Goal: Task Accomplishment & Management: Manage account settings

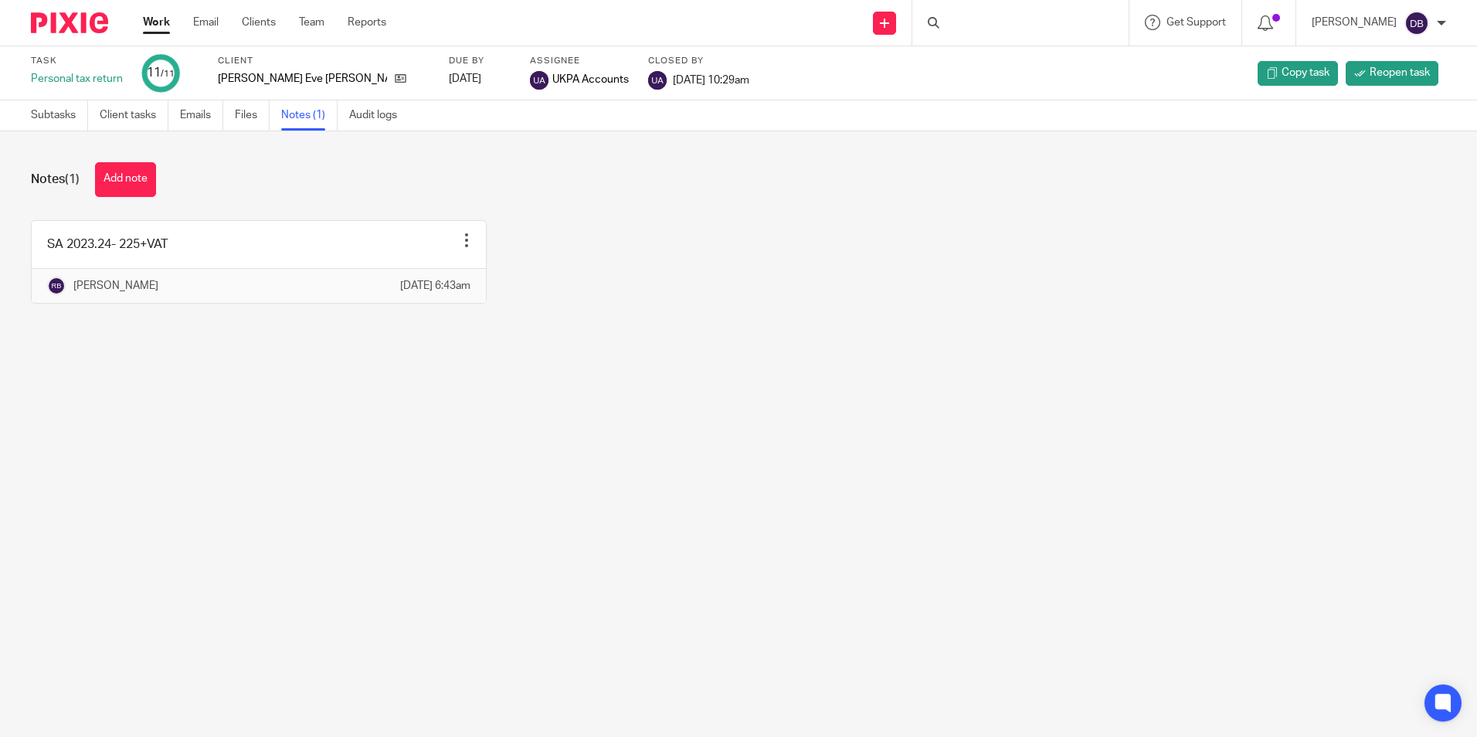
click at [152, 27] on link "Work" at bounding box center [156, 22] width 27 height 15
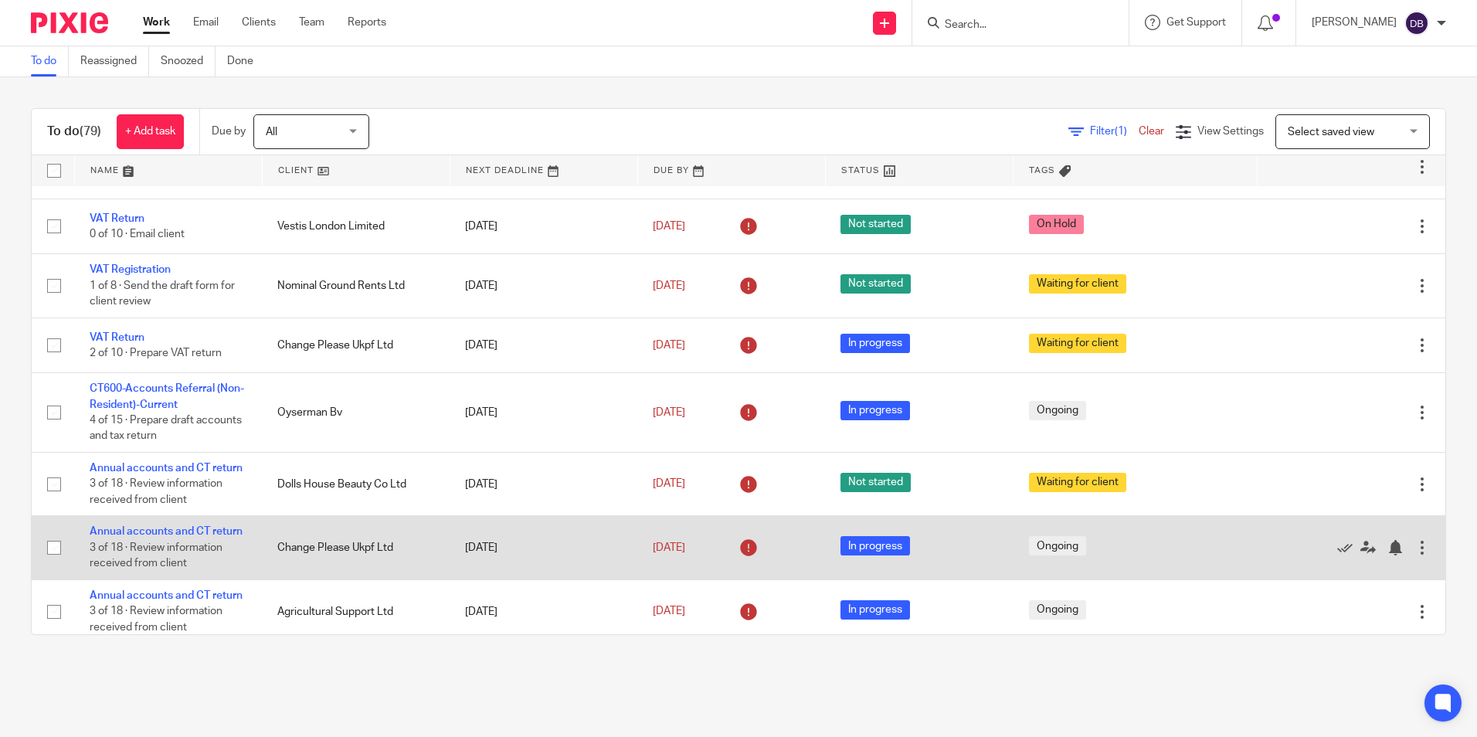
scroll to position [155, 0]
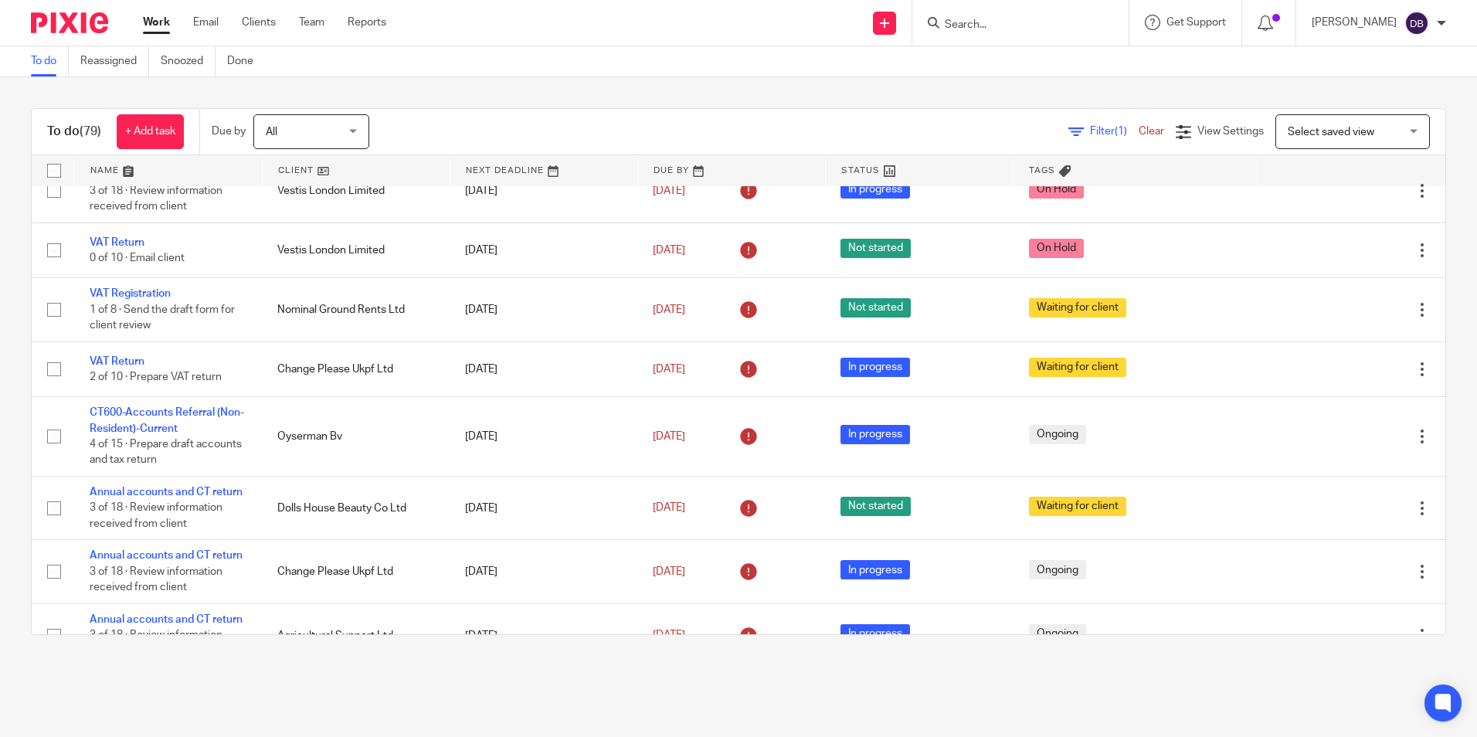
click at [1021, 22] on input "Search" at bounding box center [1012, 26] width 139 height 14
type input "ekko"
click at [1039, 85] on div "EKKO BEGINS SA Almut Valentine-Vonna Michell < almutvml520@gmail.com >" at bounding box center [1108, 66] width 360 height 60
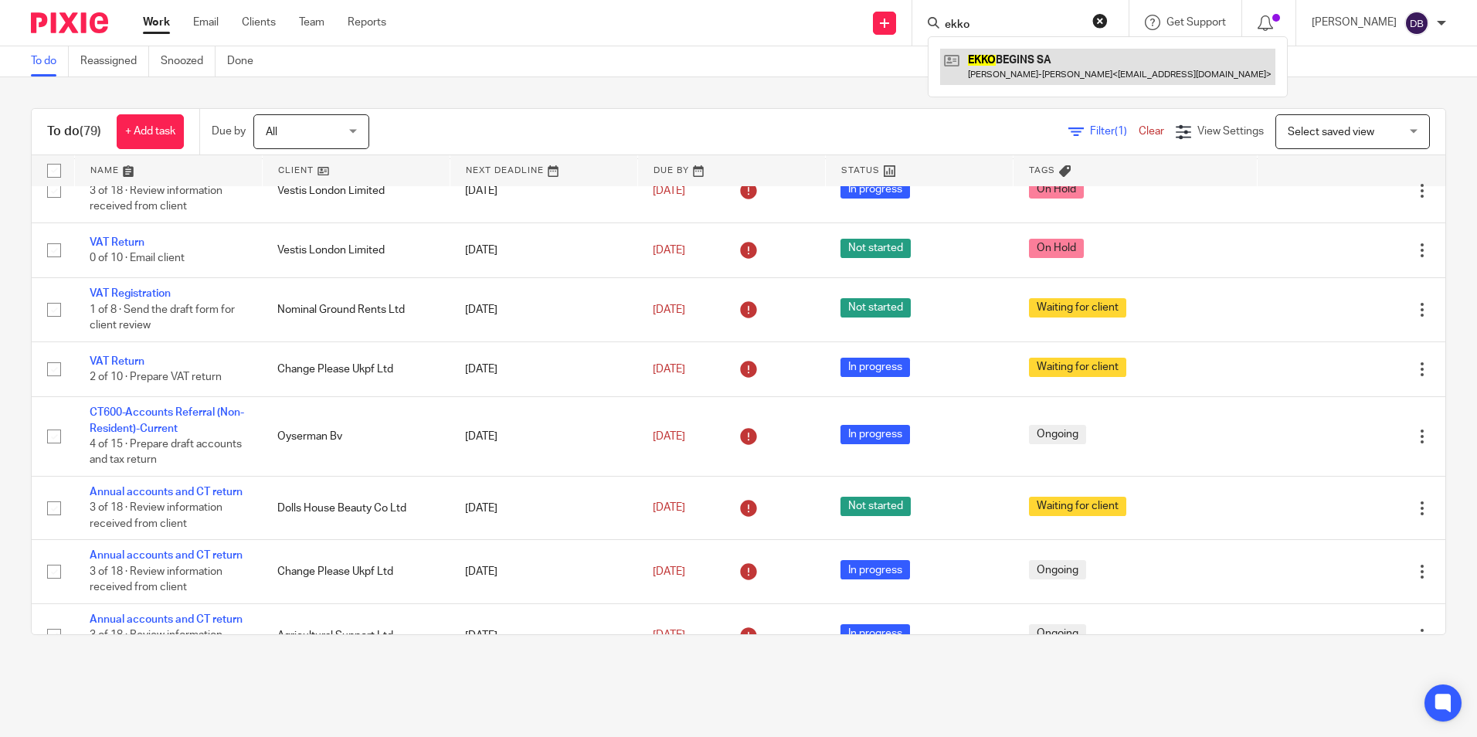
click at [1035, 76] on link at bounding box center [1107, 67] width 335 height 36
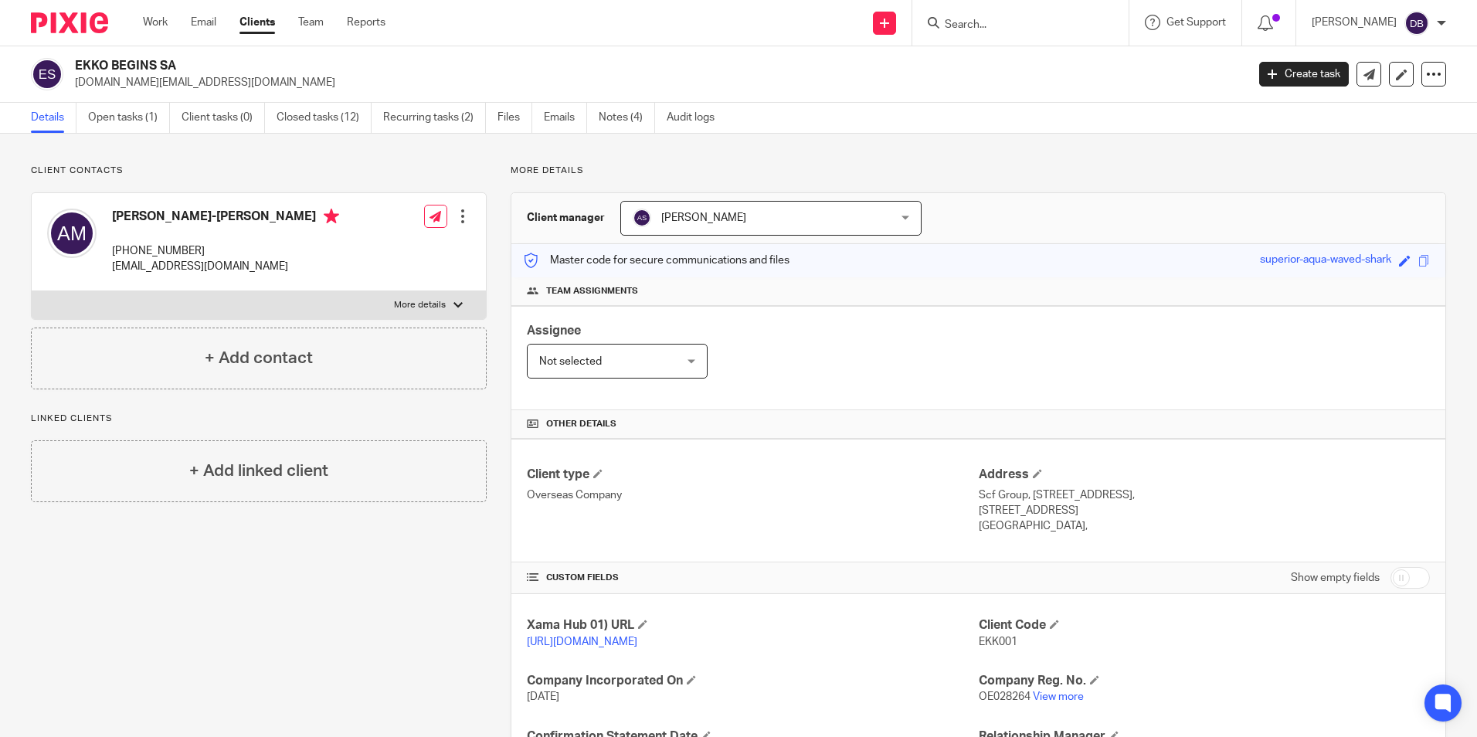
click at [1008, 14] on form at bounding box center [1025, 22] width 165 height 19
click at [973, 32] on div at bounding box center [1020, 23] width 216 height 46
click at [973, 28] on input "Search" at bounding box center [1012, 26] width 139 height 14
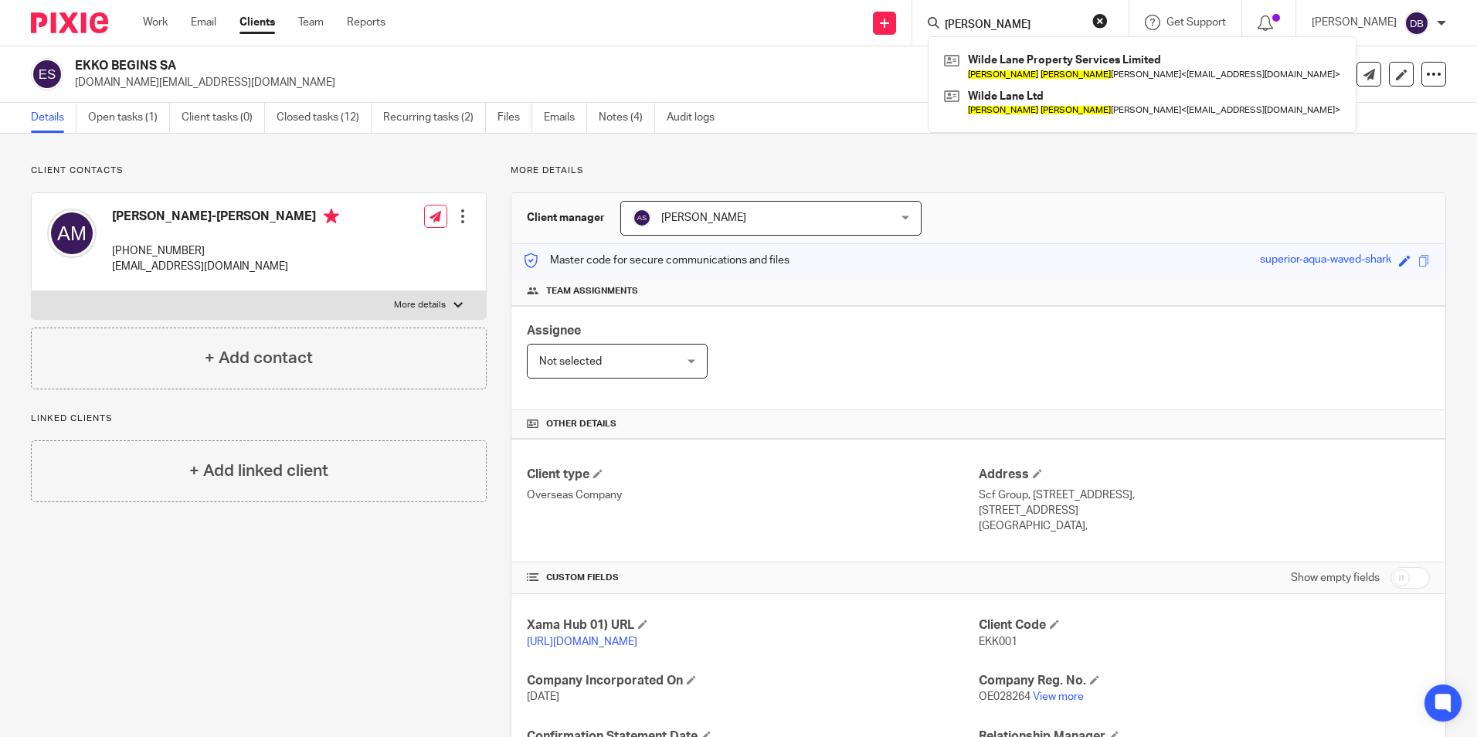
type input "jonathan James"
click at [652, 48] on div "EKKO BEGINS SA evm.estate@gmail.com Create task Update from Companies House Exp…" at bounding box center [738, 74] width 1477 height 56
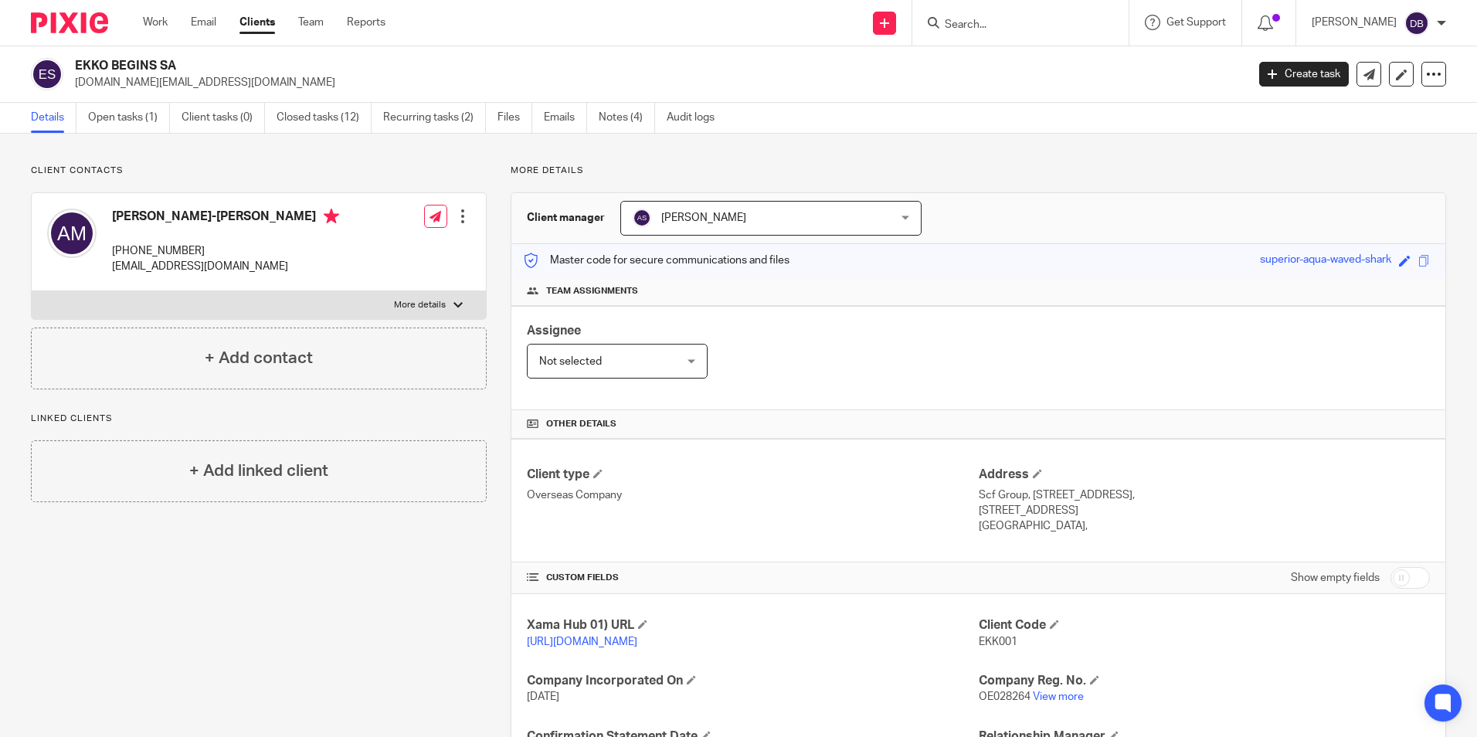
click at [959, 30] on input "Search" at bounding box center [1012, 26] width 139 height 14
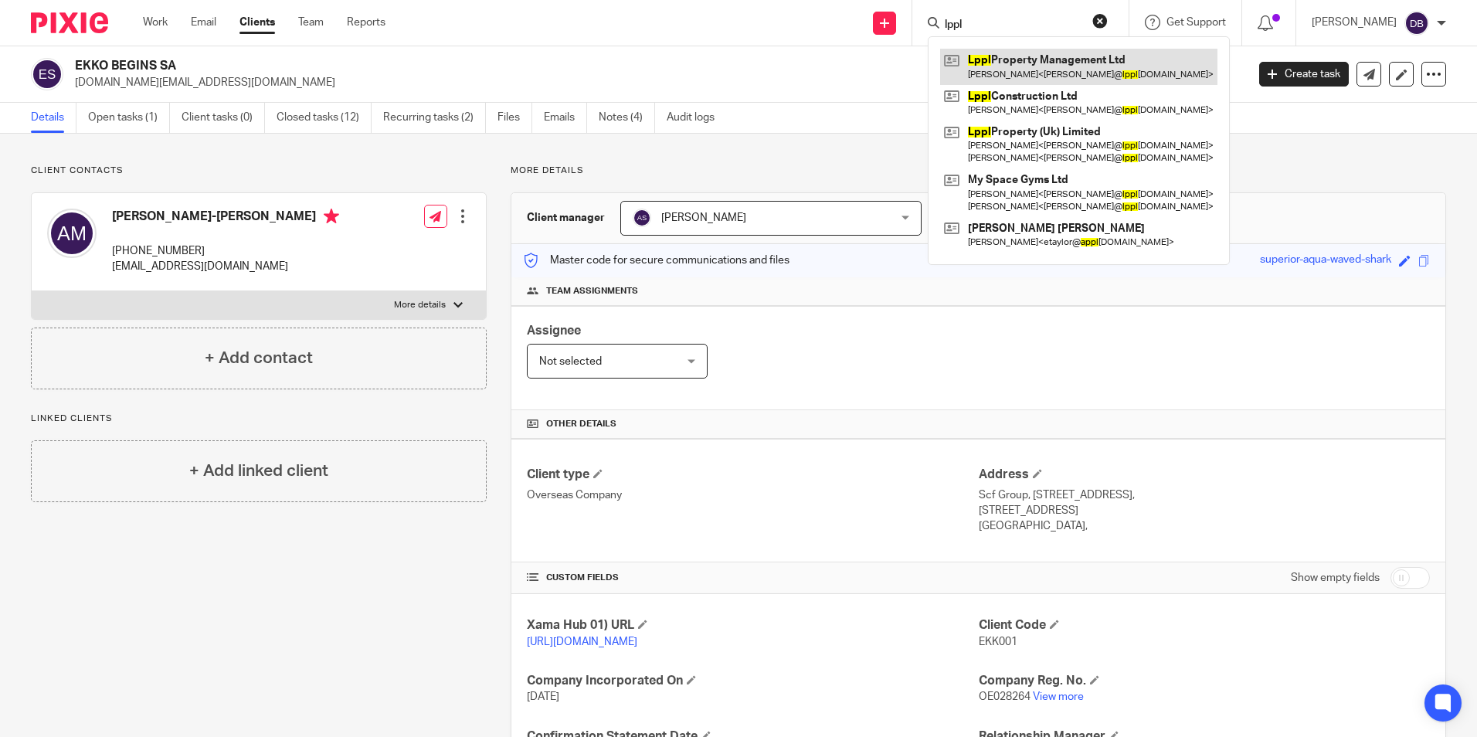
type input "lppl"
click at [999, 73] on link at bounding box center [1078, 67] width 277 height 36
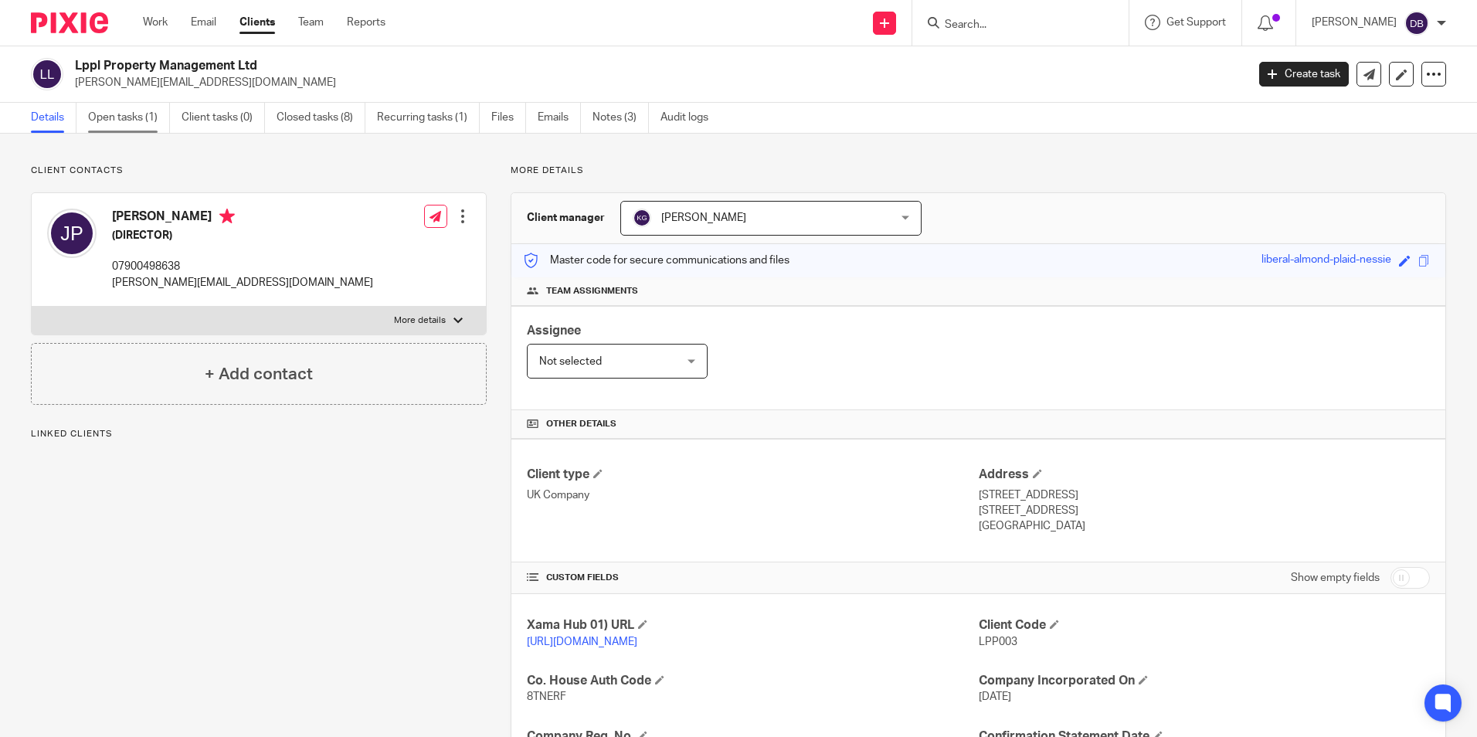
click at [134, 114] on link "Open tasks (1)" at bounding box center [129, 118] width 82 height 30
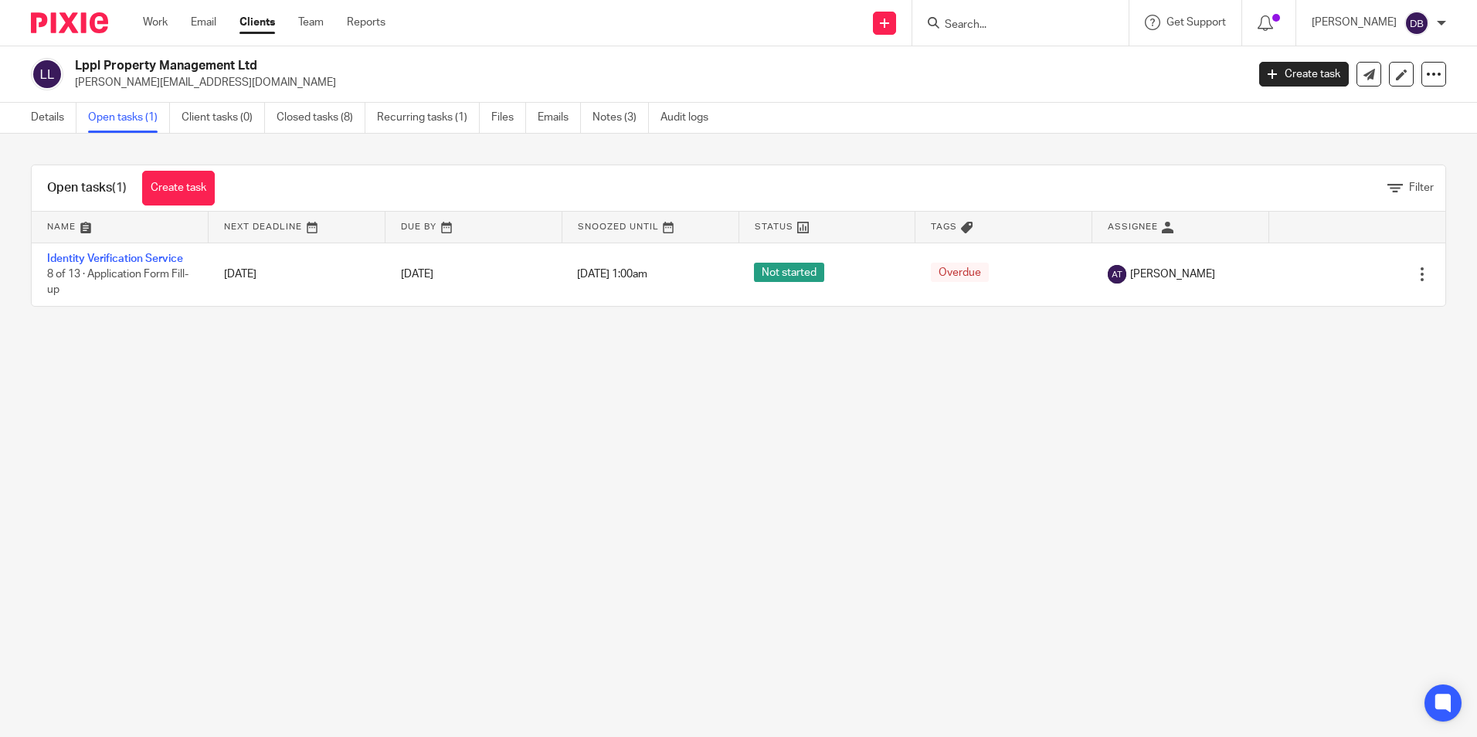
click at [157, 260] on link "Identity Verification Service" at bounding box center [115, 258] width 136 height 11
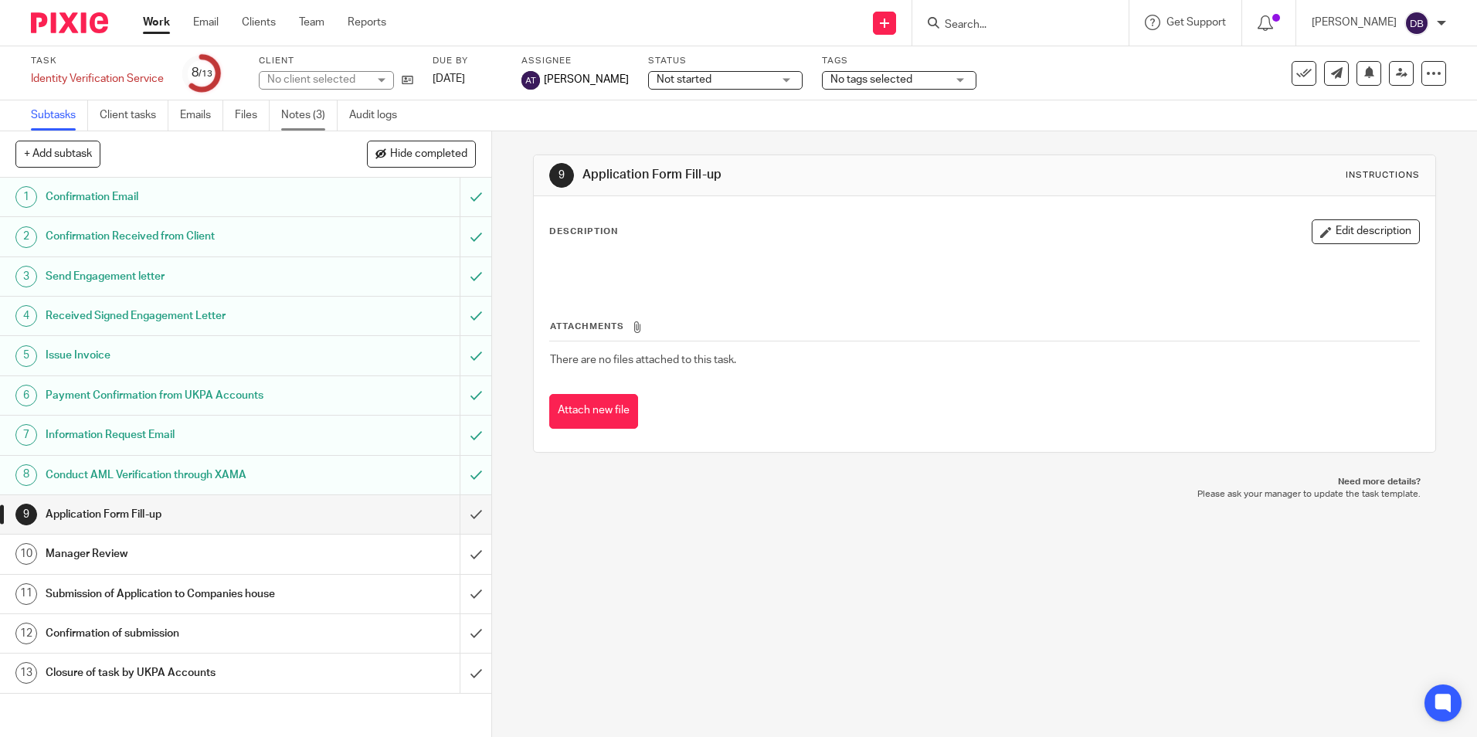
click at [324, 123] on link "Notes (3)" at bounding box center [309, 115] width 56 height 30
click at [465, 511] on input "submit" at bounding box center [245, 514] width 491 height 39
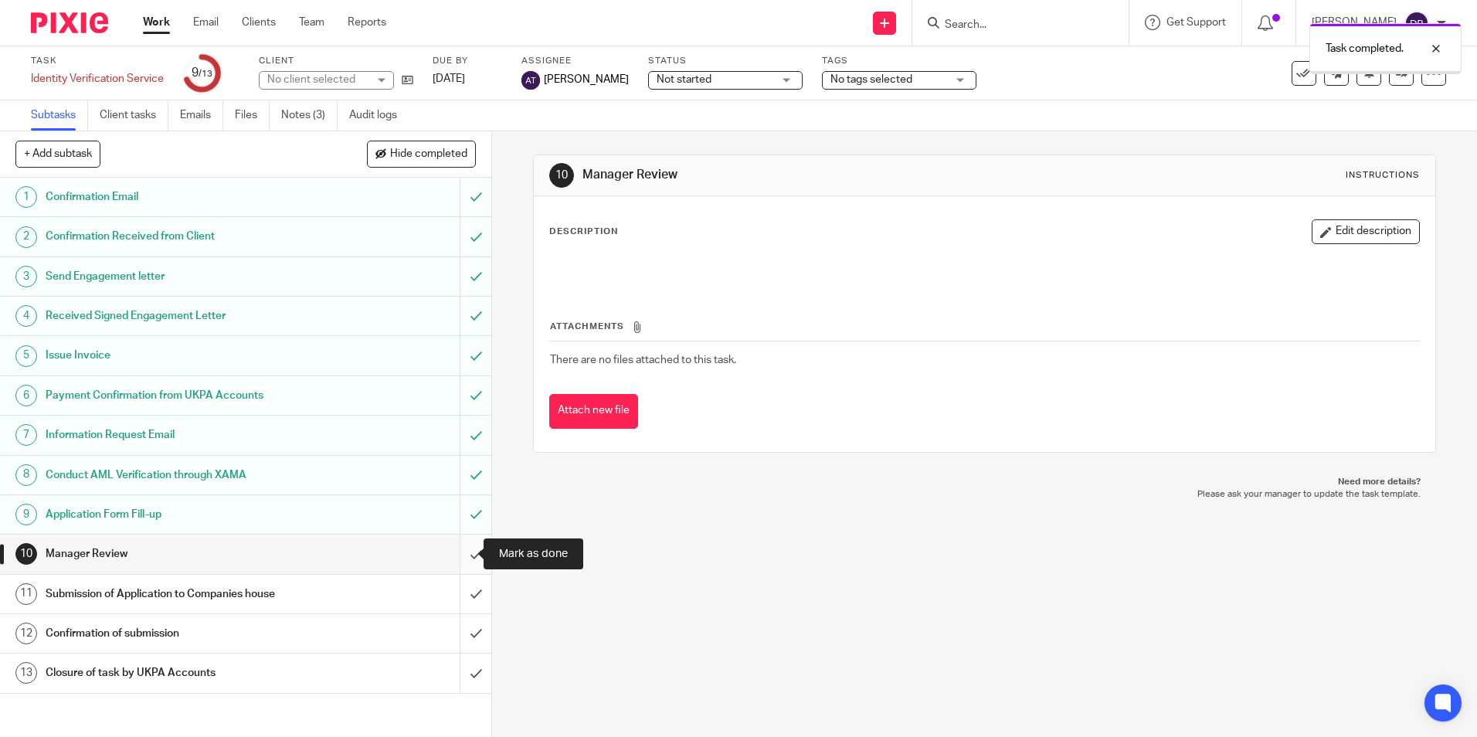
click at [466, 547] on input "submit" at bounding box center [245, 554] width 491 height 39
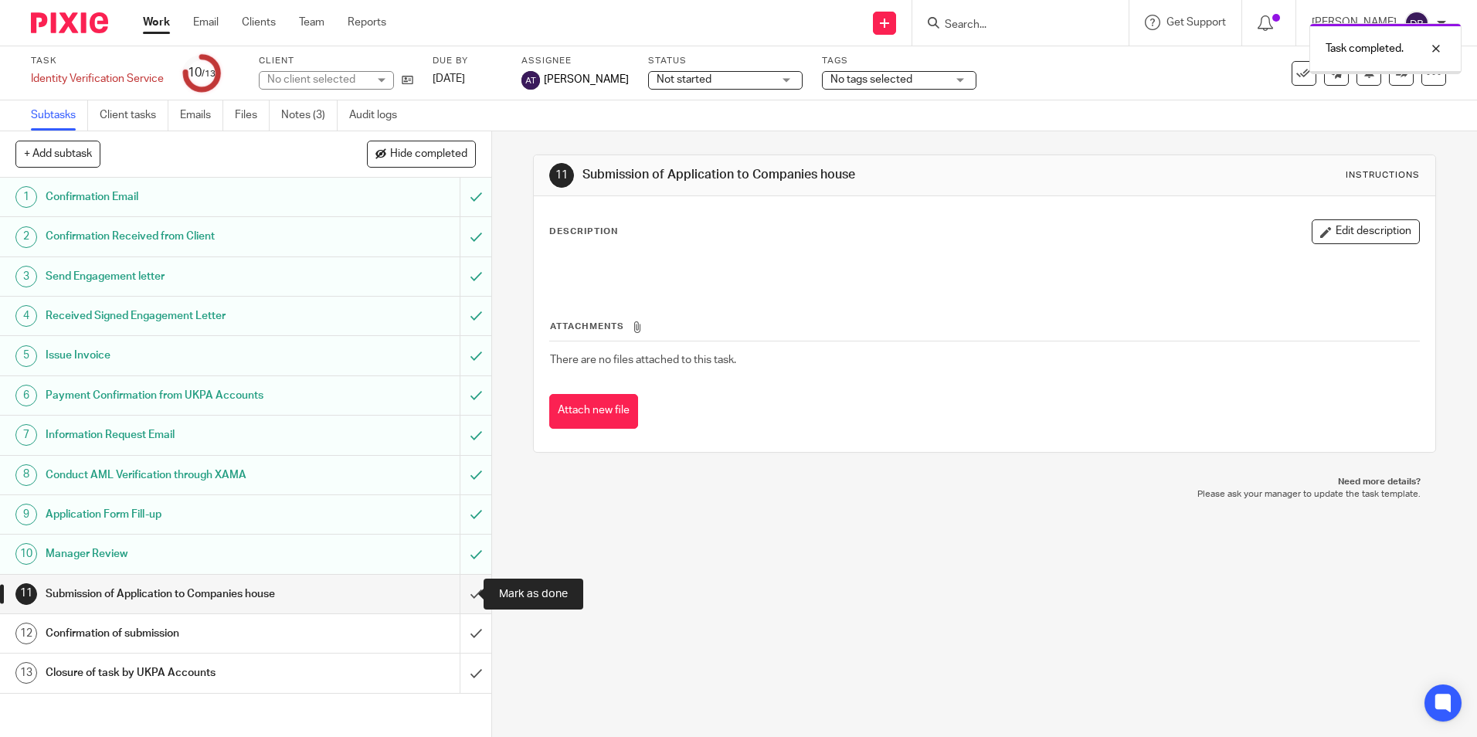
click at [457, 600] on input "submit" at bounding box center [245, 594] width 491 height 39
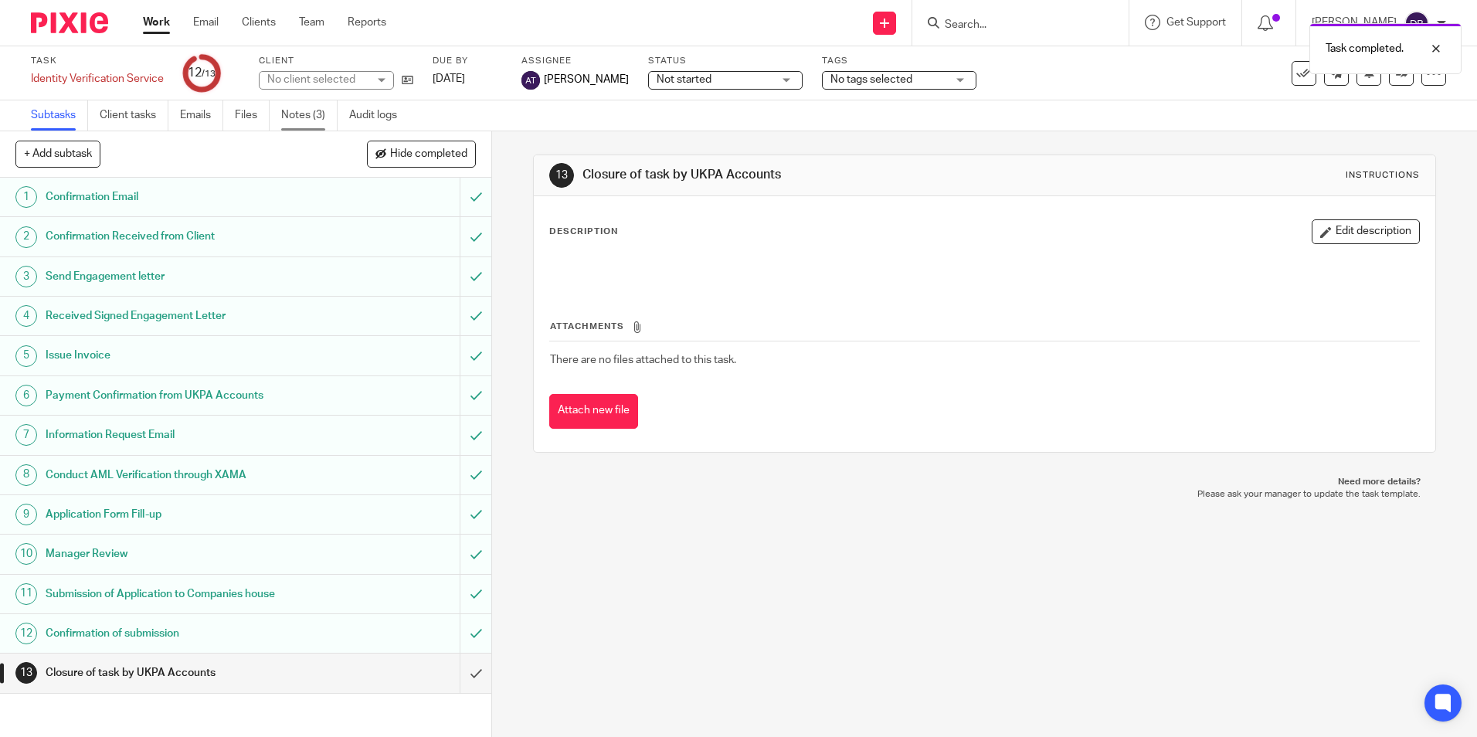
click at [295, 125] on link "Notes (3)" at bounding box center [309, 115] width 56 height 30
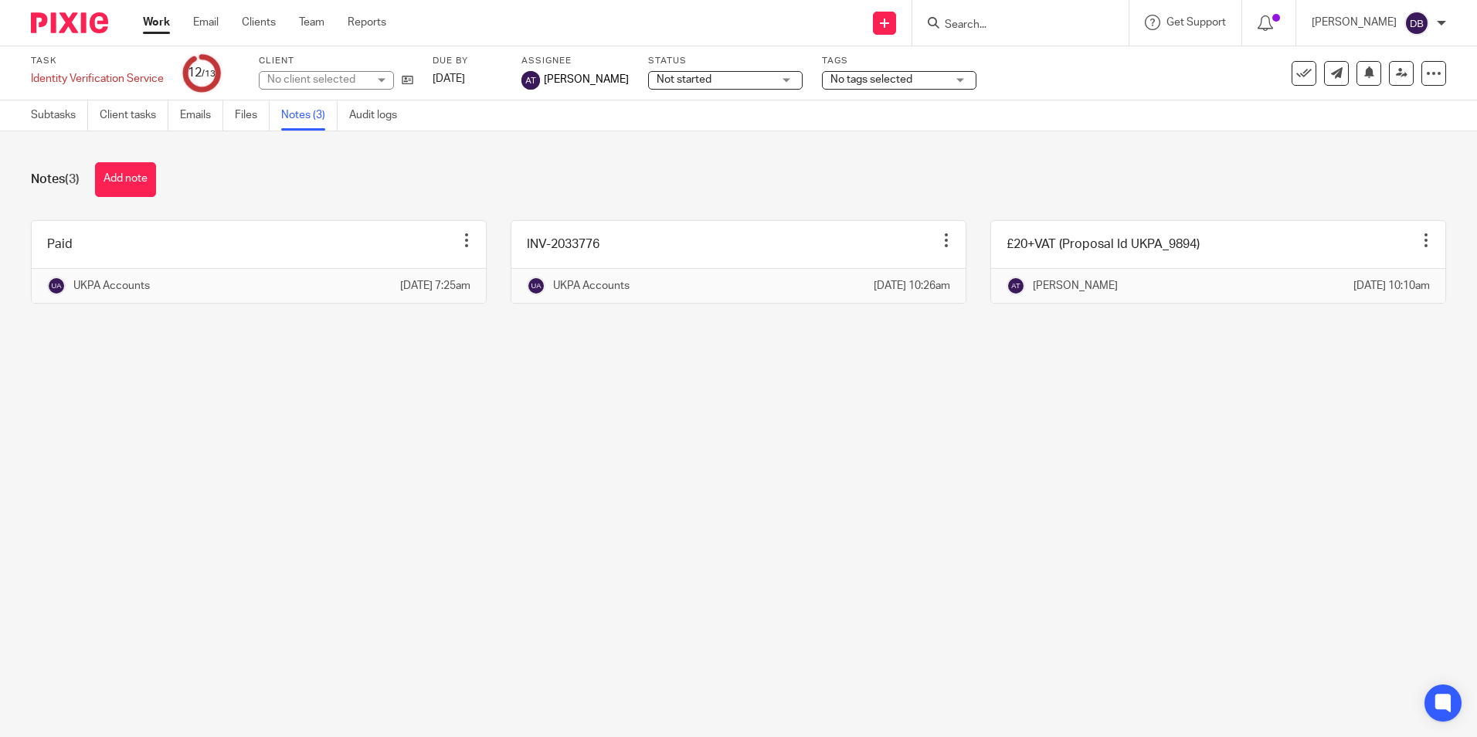
click at [146, 175] on button "Add note" at bounding box center [125, 179] width 61 height 35
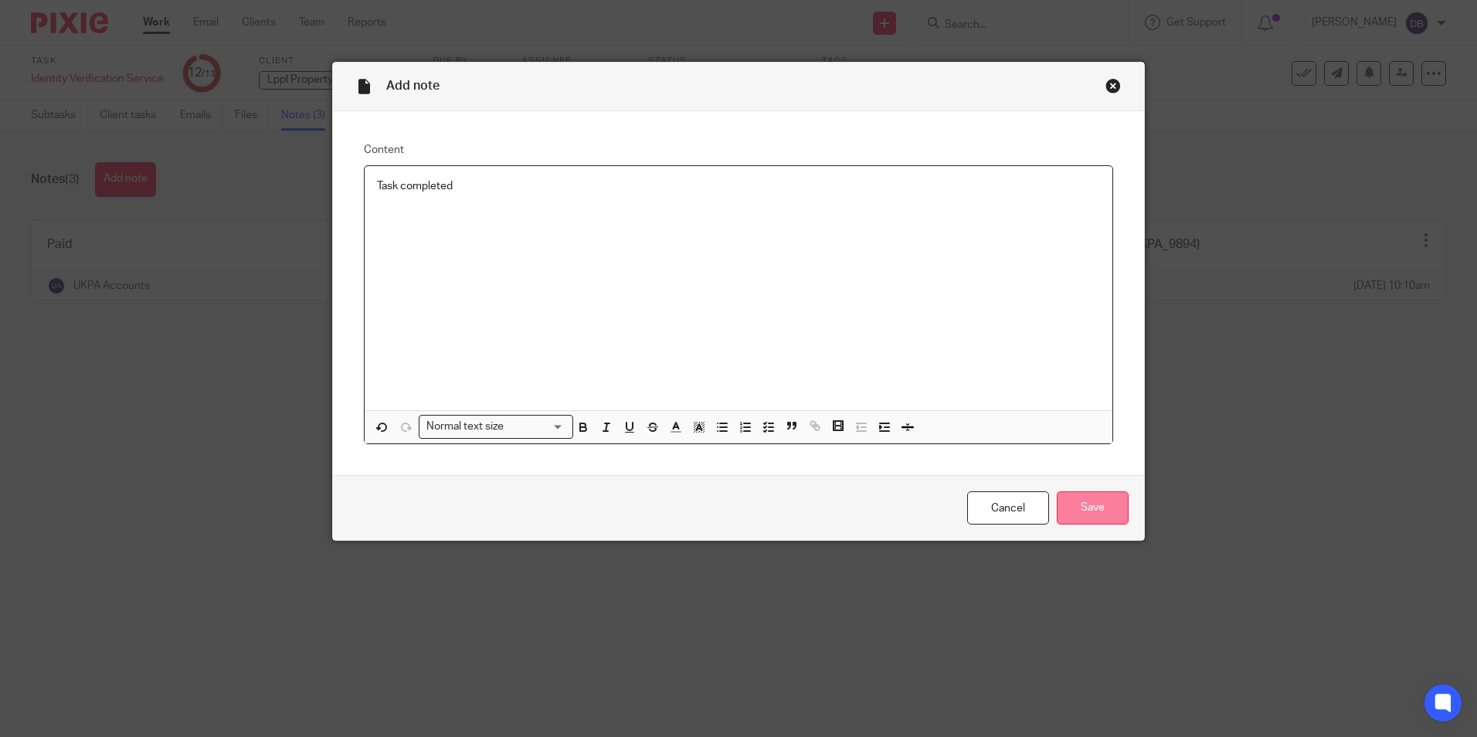
click at [1075, 506] on input "Save" at bounding box center [1093, 507] width 72 height 33
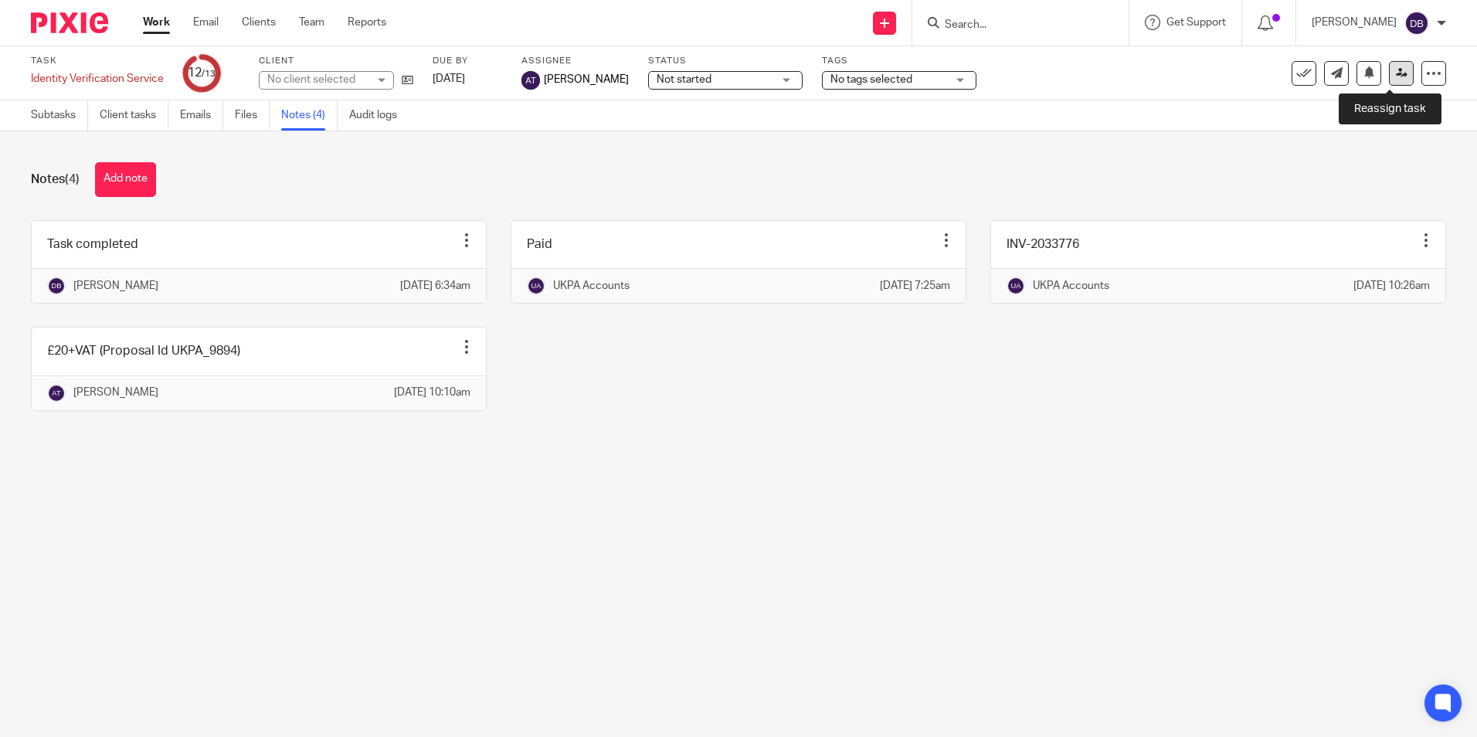
click at [1389, 64] on link at bounding box center [1401, 73] width 25 height 25
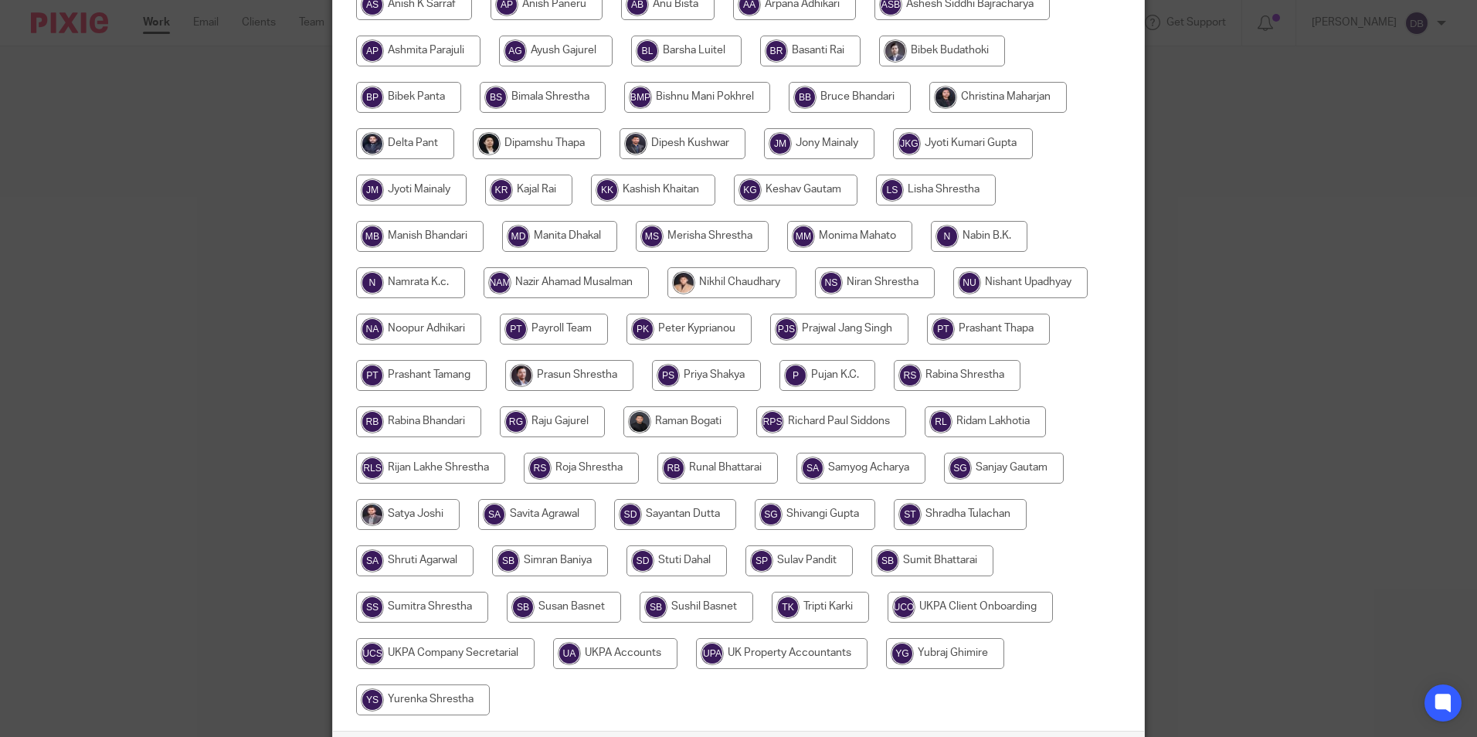
scroll to position [386, 0]
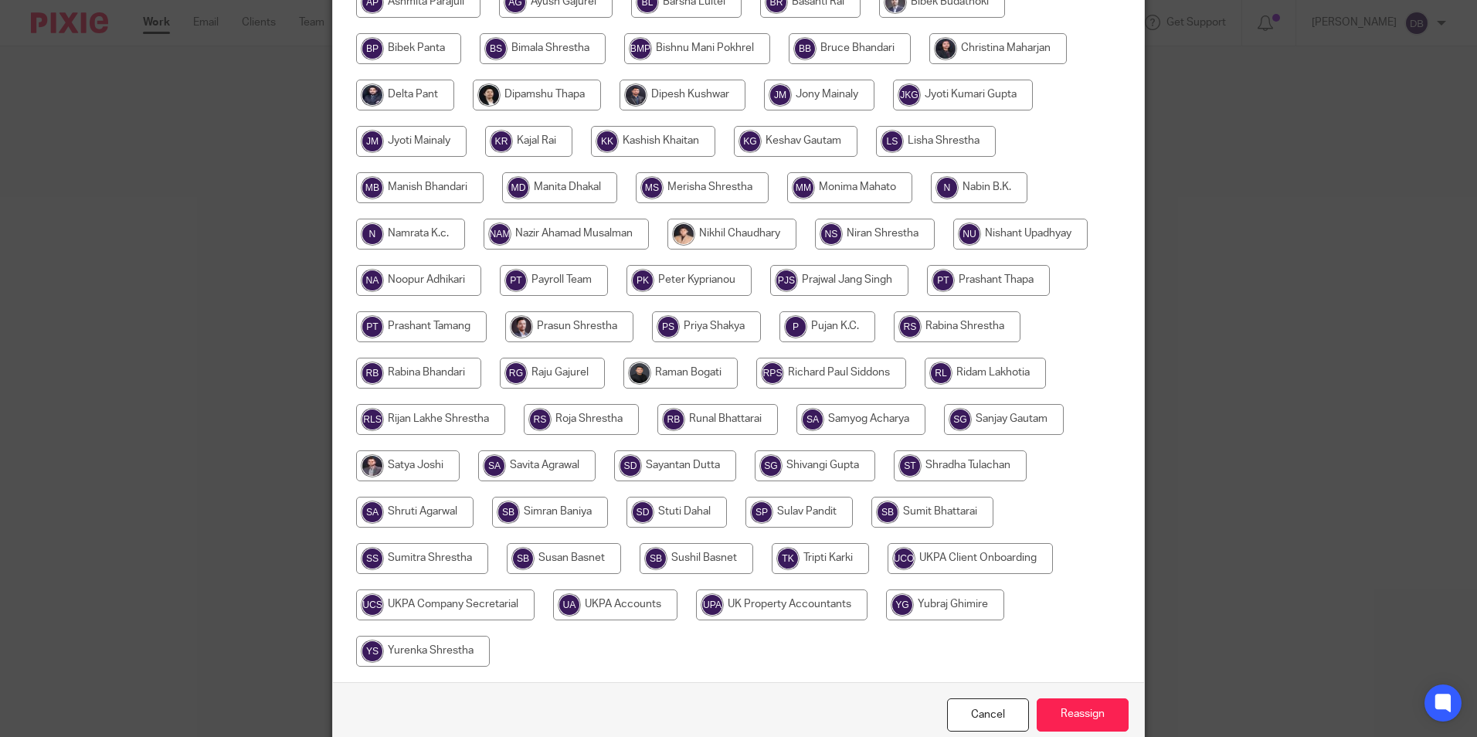
click at [637, 610] on input "radio" at bounding box center [615, 605] width 124 height 31
radio input "true"
click at [1082, 713] on input "Reassign" at bounding box center [1083, 714] width 92 height 33
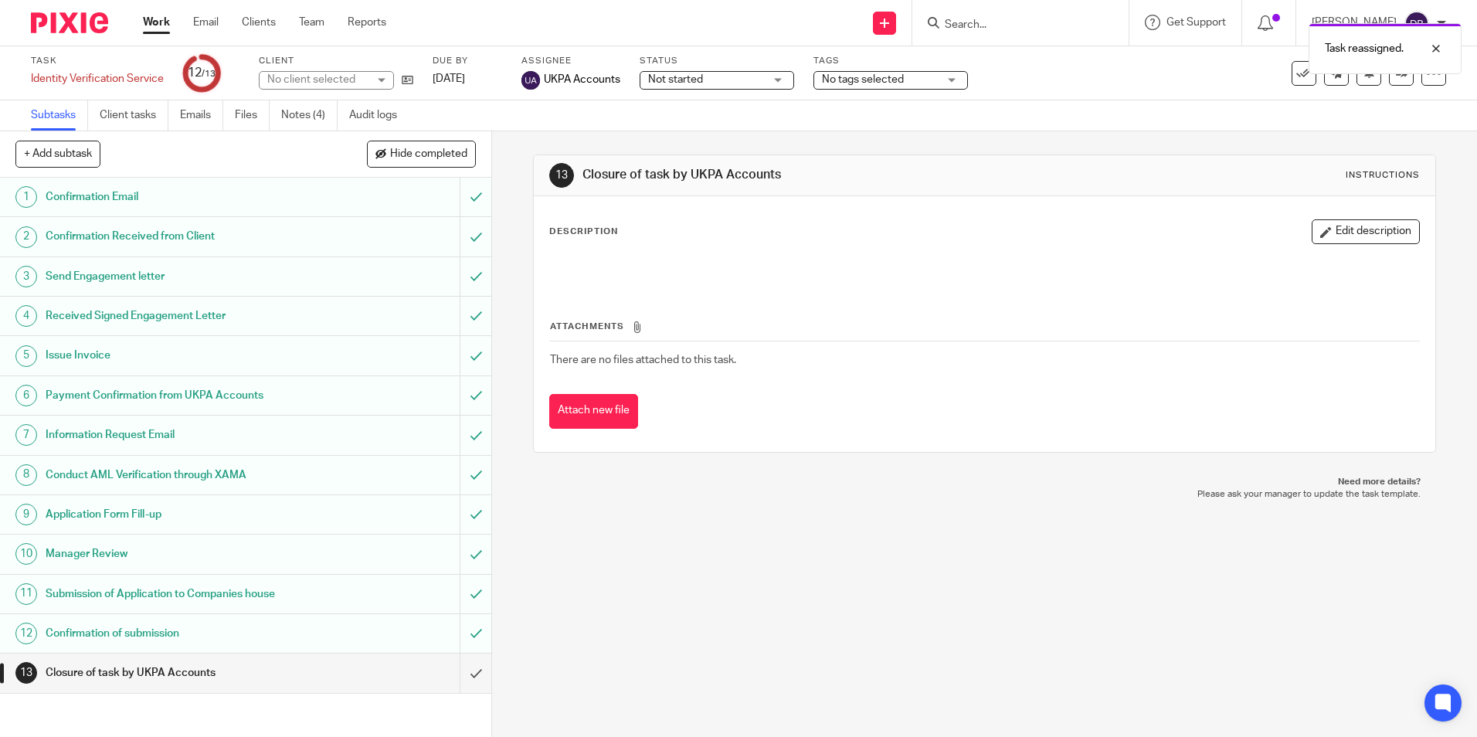
click at [171, 28] on ul "Work Email Clients Team Reports" at bounding box center [276, 22] width 267 height 15
click at [160, 25] on link "Work" at bounding box center [156, 22] width 27 height 15
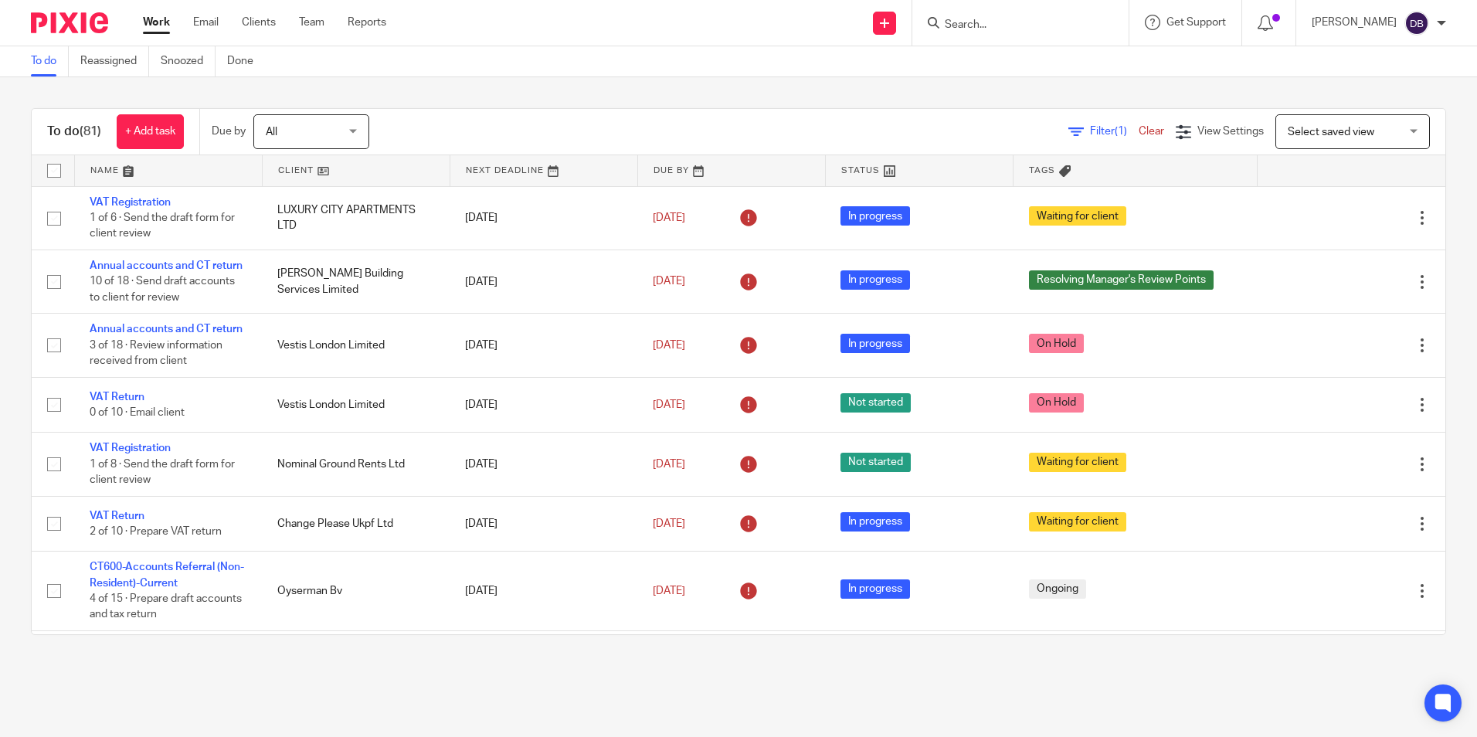
click at [991, 39] on div at bounding box center [1020, 23] width 216 height 46
click at [975, 29] on input "Search" at bounding box center [1012, 26] width 139 height 14
type input "orion alpha"
click at [1140, 72] on link at bounding box center [1070, 67] width 261 height 36
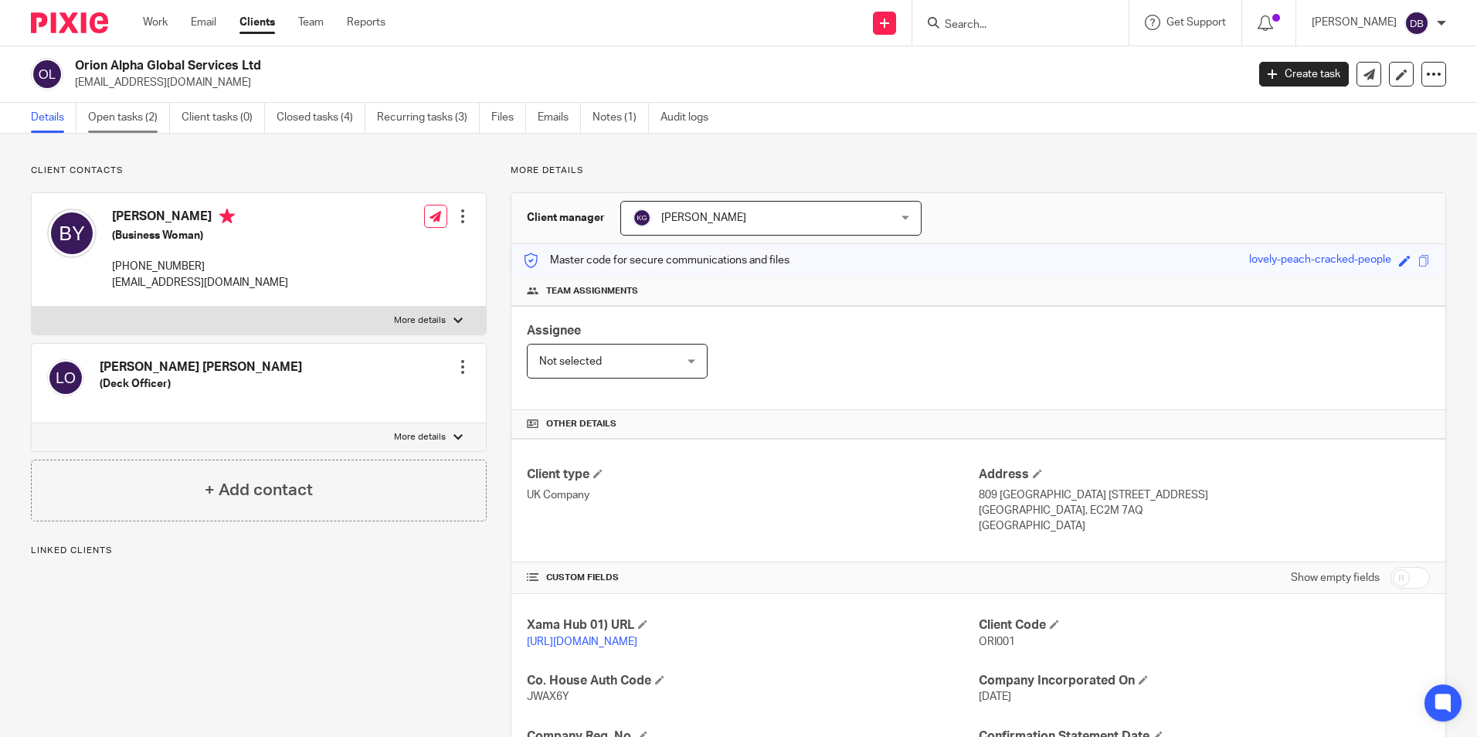
click at [114, 114] on link "Open tasks (2)" at bounding box center [129, 118] width 82 height 30
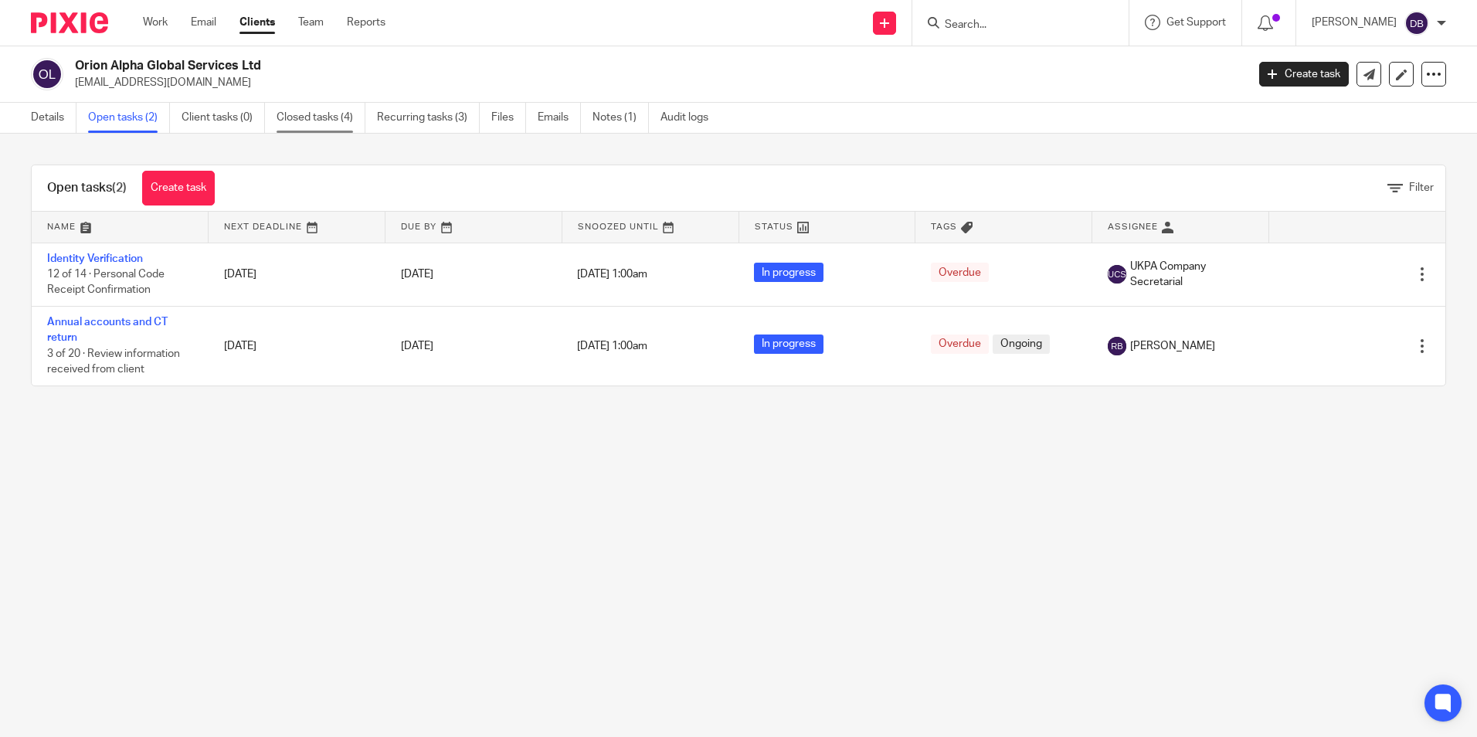
click at [316, 117] on link "Closed tasks (4)" at bounding box center [321, 118] width 89 height 30
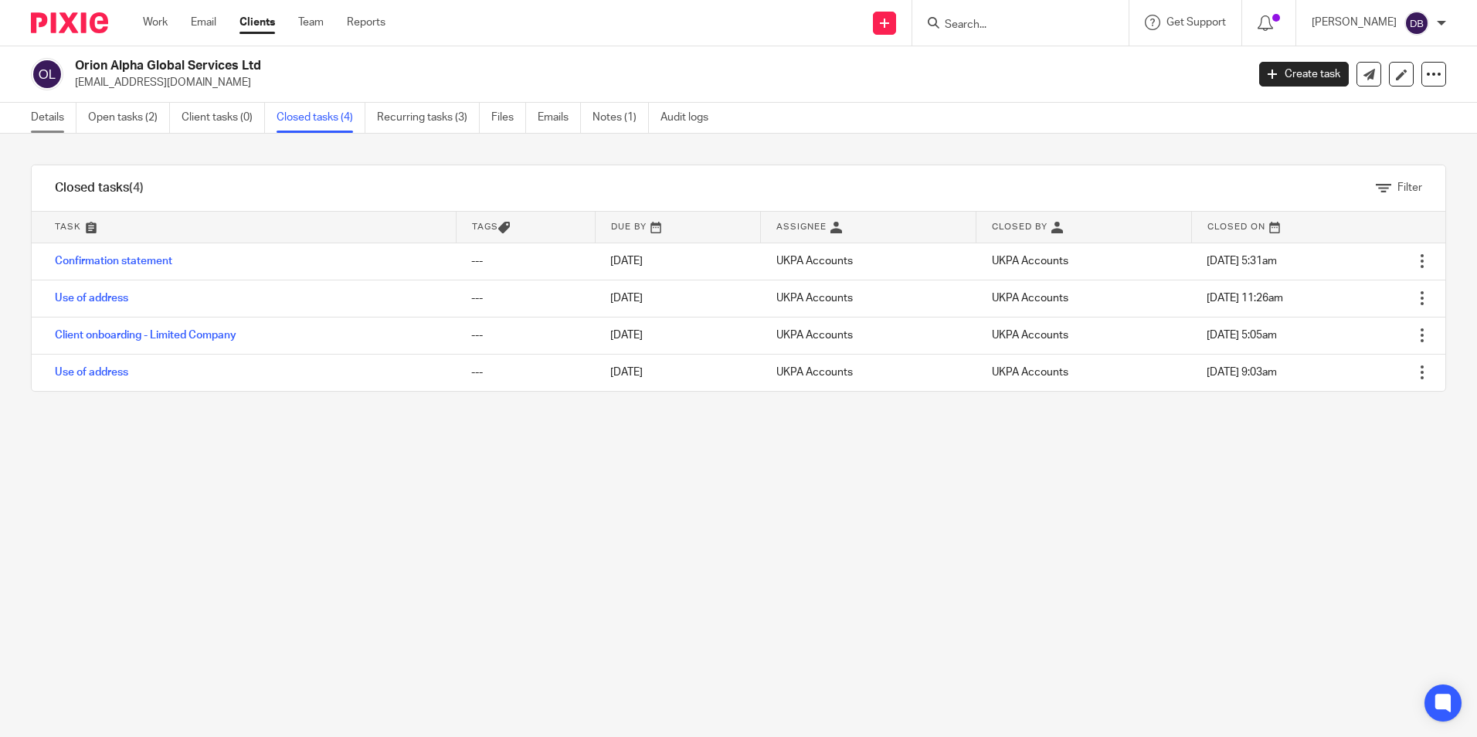
click at [69, 117] on link "Details" at bounding box center [54, 118] width 46 height 30
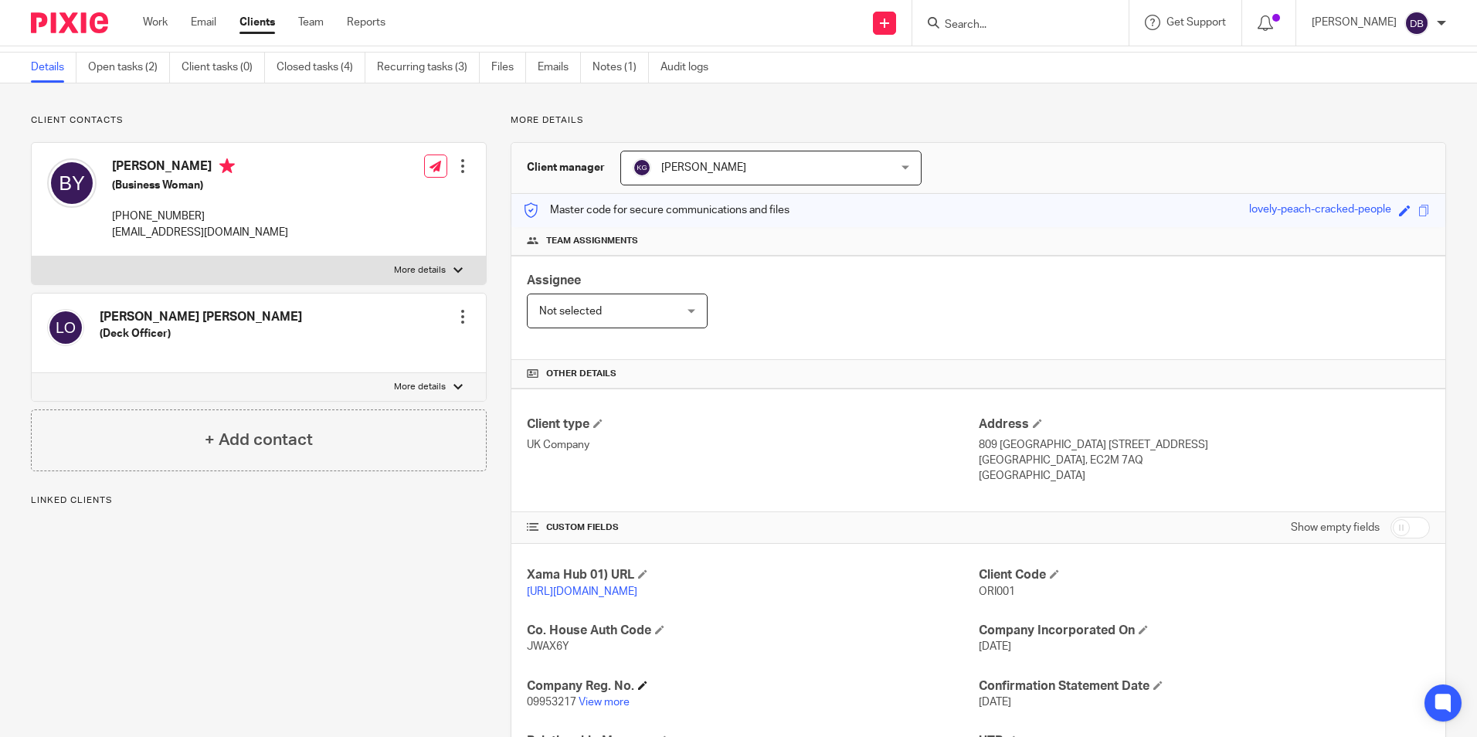
scroll to position [77, 0]
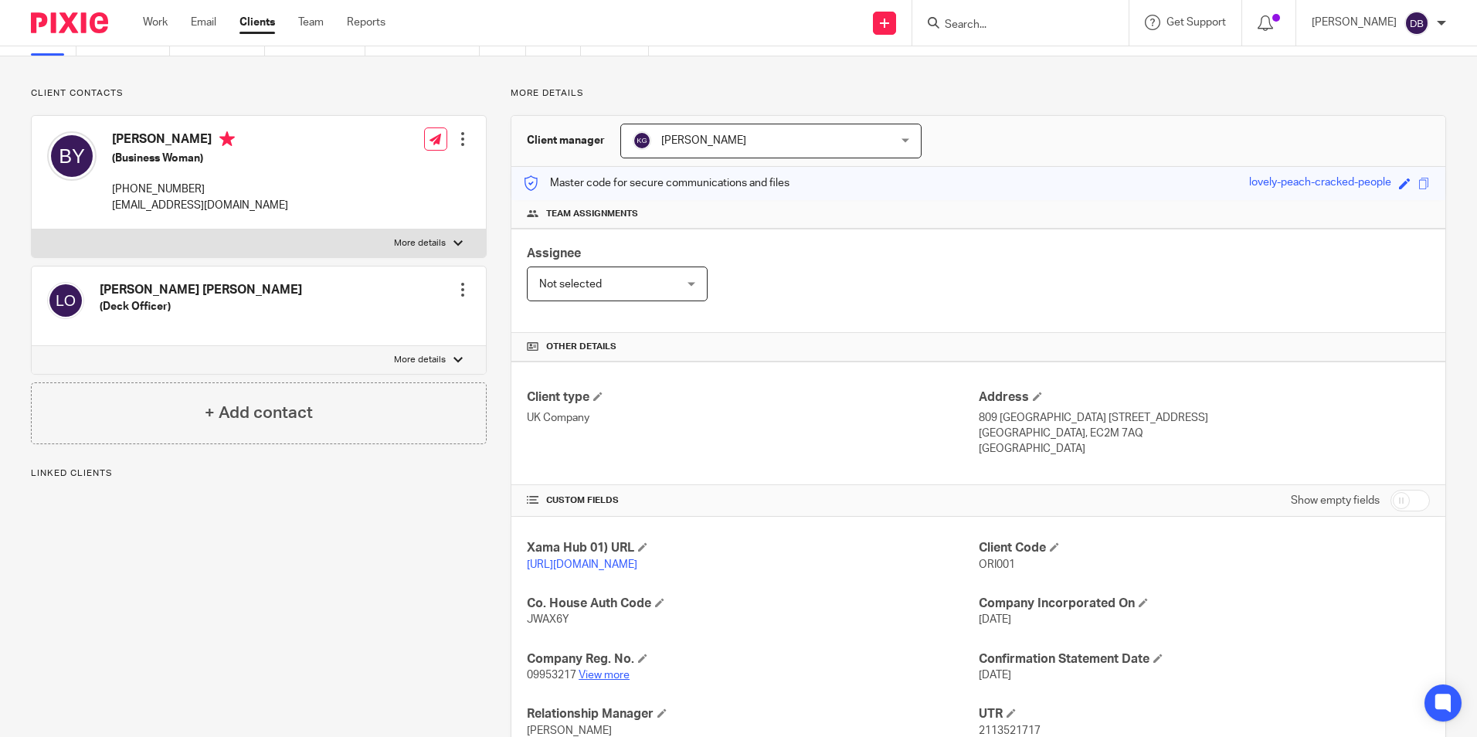
click at [613, 681] on link "View more" at bounding box center [604, 675] width 51 height 11
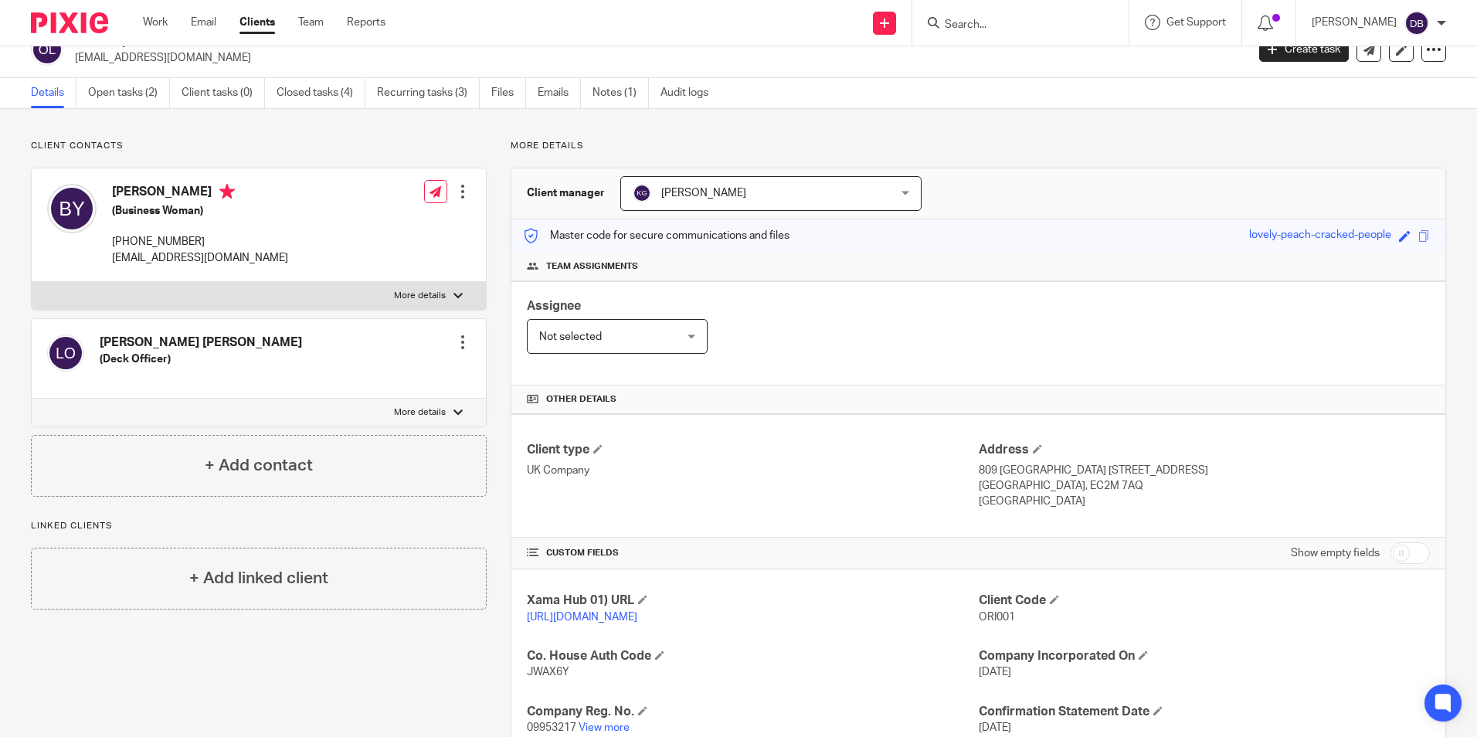
scroll to position [0, 0]
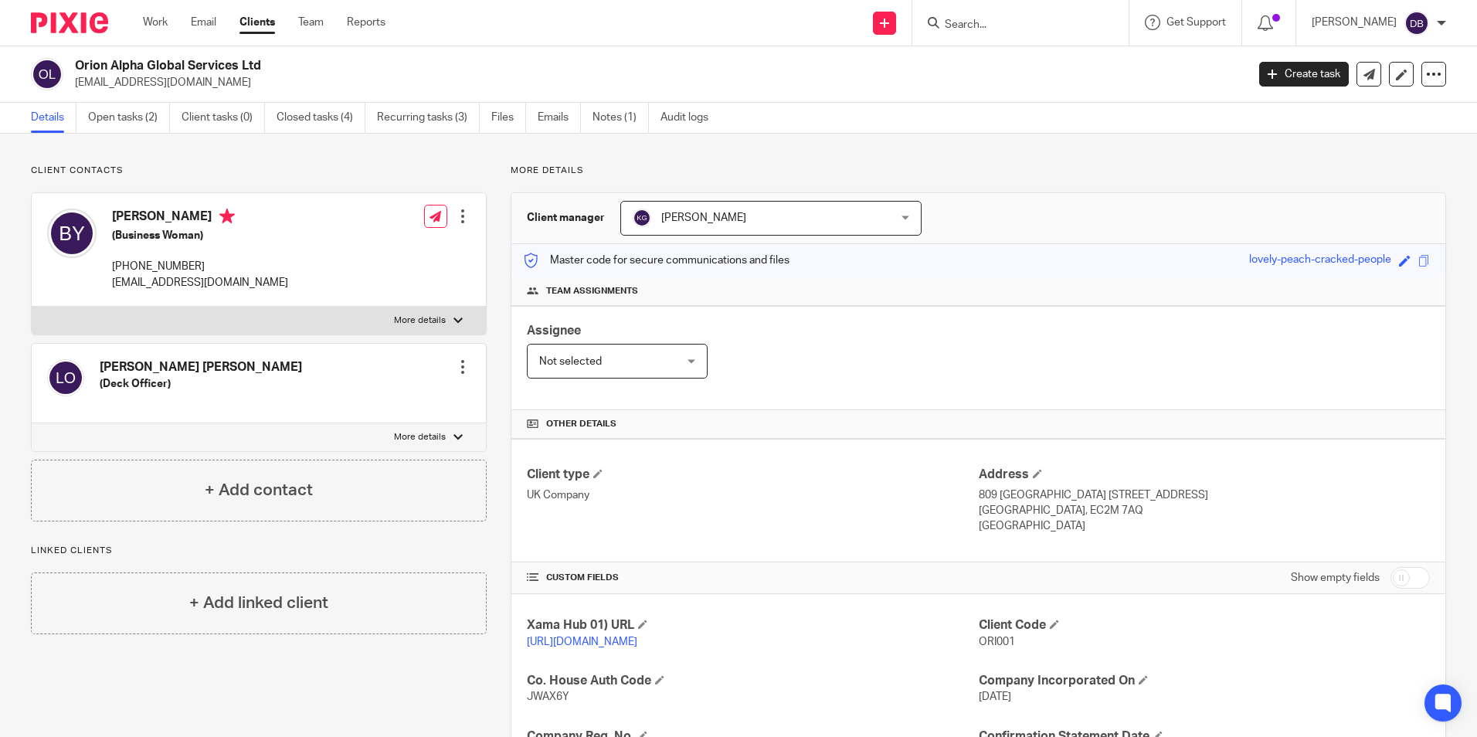
click at [996, 14] on form at bounding box center [1025, 22] width 165 height 19
click at [989, 26] on input "Search" at bounding box center [1012, 26] width 139 height 14
type input "mohsen"
click at [1010, 59] on link at bounding box center [1087, 67] width 295 height 36
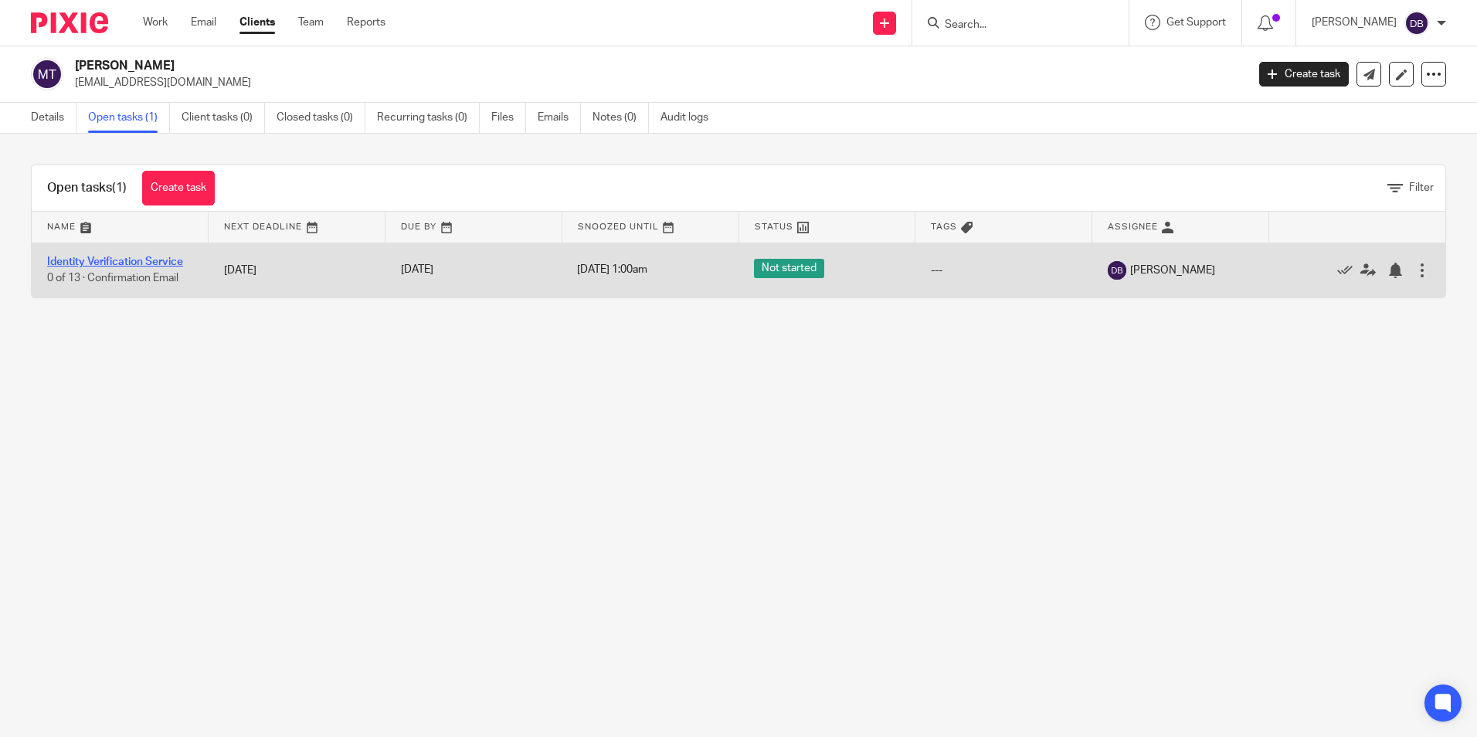
click at [108, 259] on link "Identity Verification Service" at bounding box center [115, 262] width 136 height 11
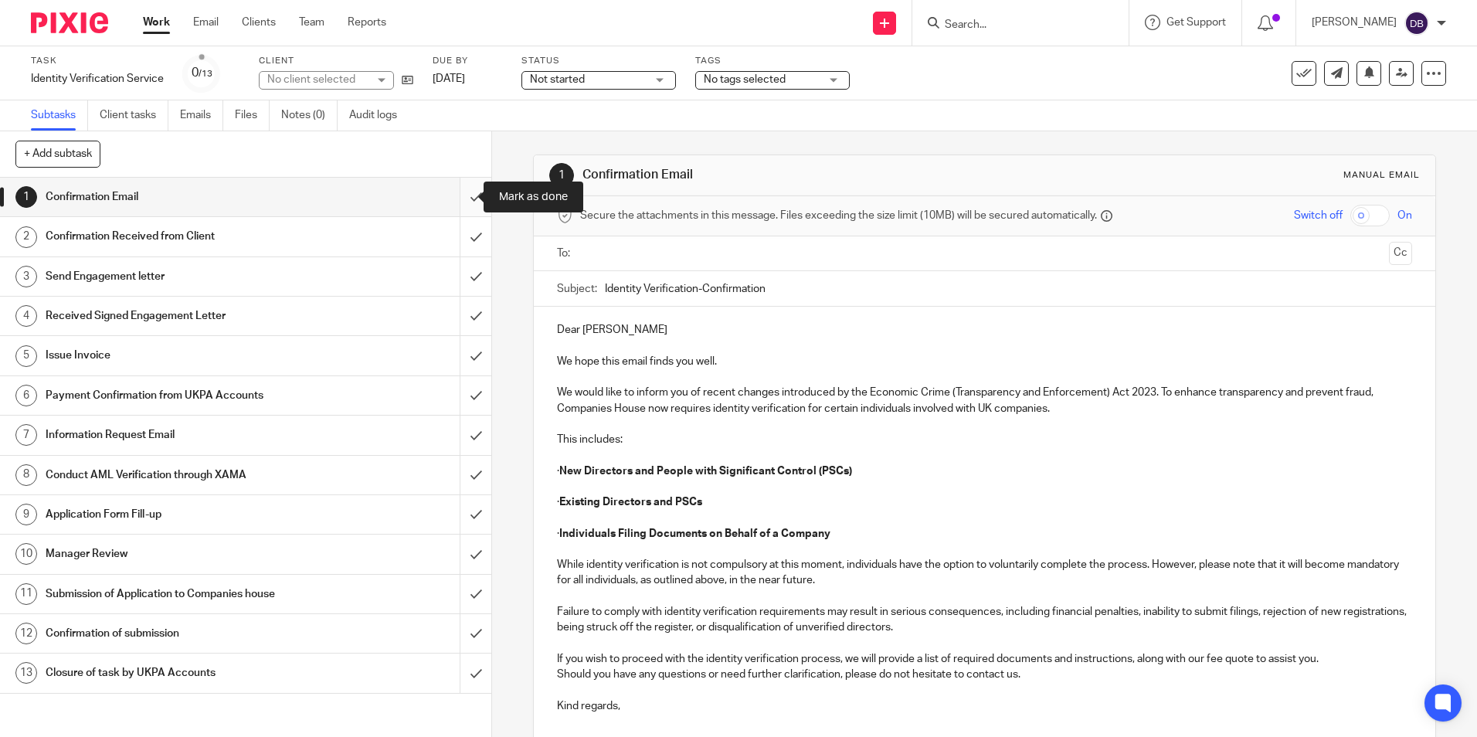
click at [454, 197] on input "submit" at bounding box center [245, 197] width 491 height 39
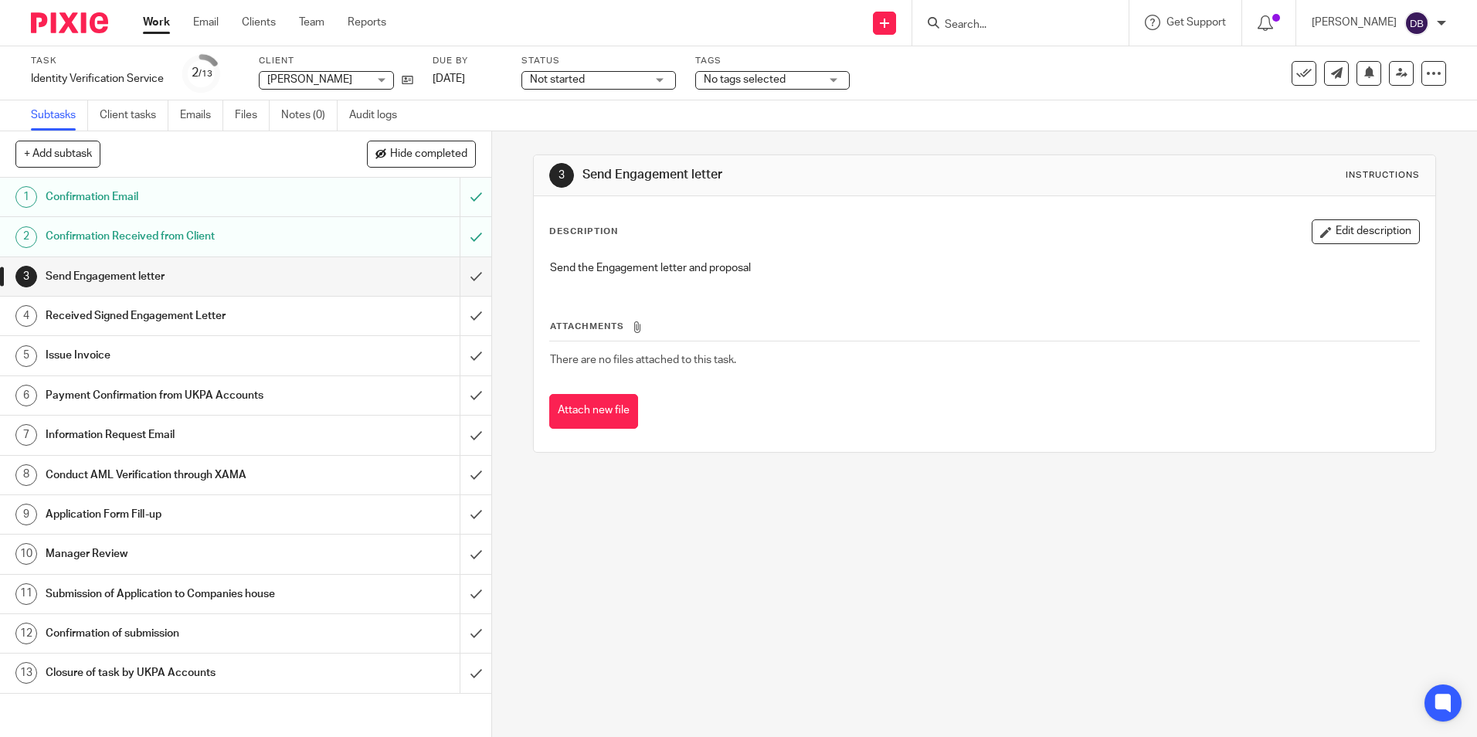
click at [968, 29] on input "Search" at bounding box center [1012, 26] width 139 height 14
type input "mohsen"
click at [1018, 75] on link at bounding box center [1087, 67] width 295 height 36
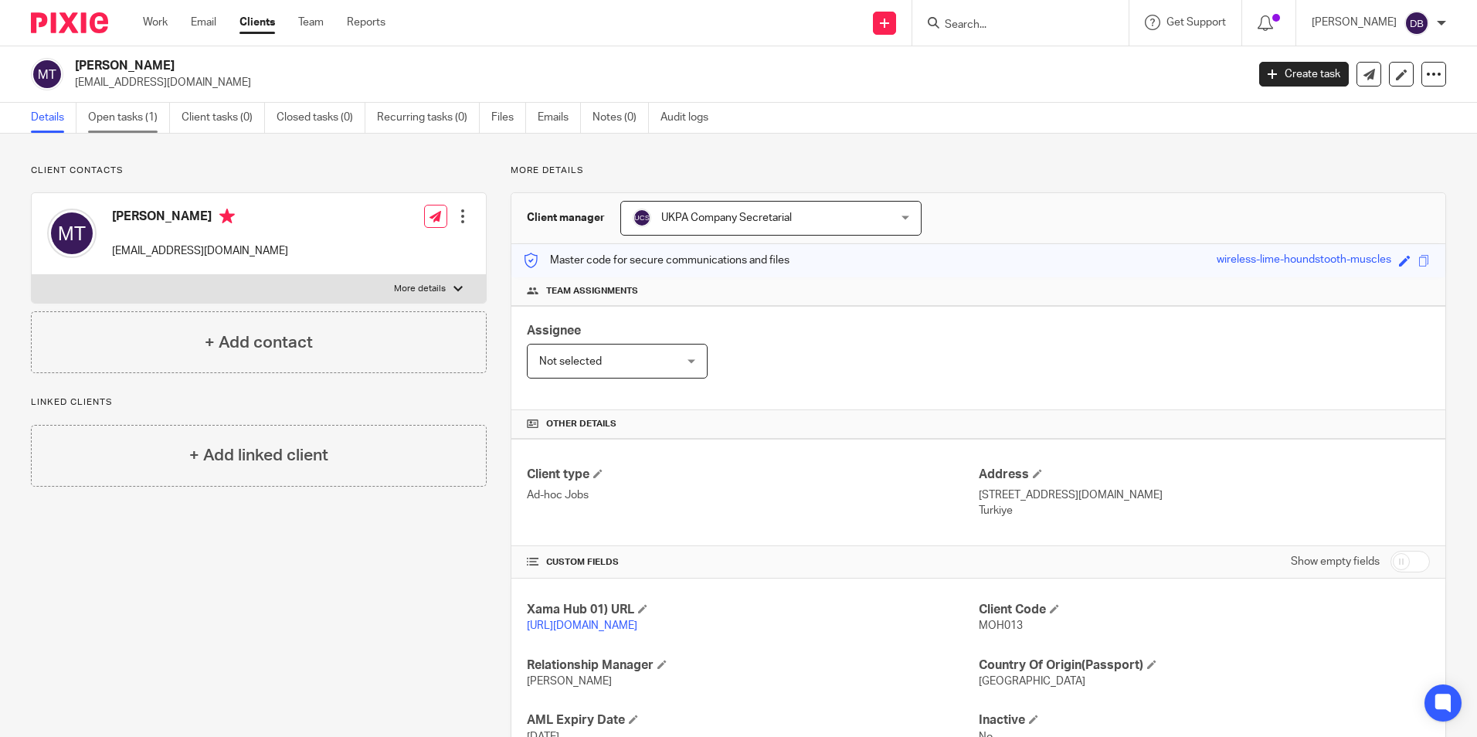
click at [144, 117] on link "Open tasks (1)" at bounding box center [129, 118] width 82 height 30
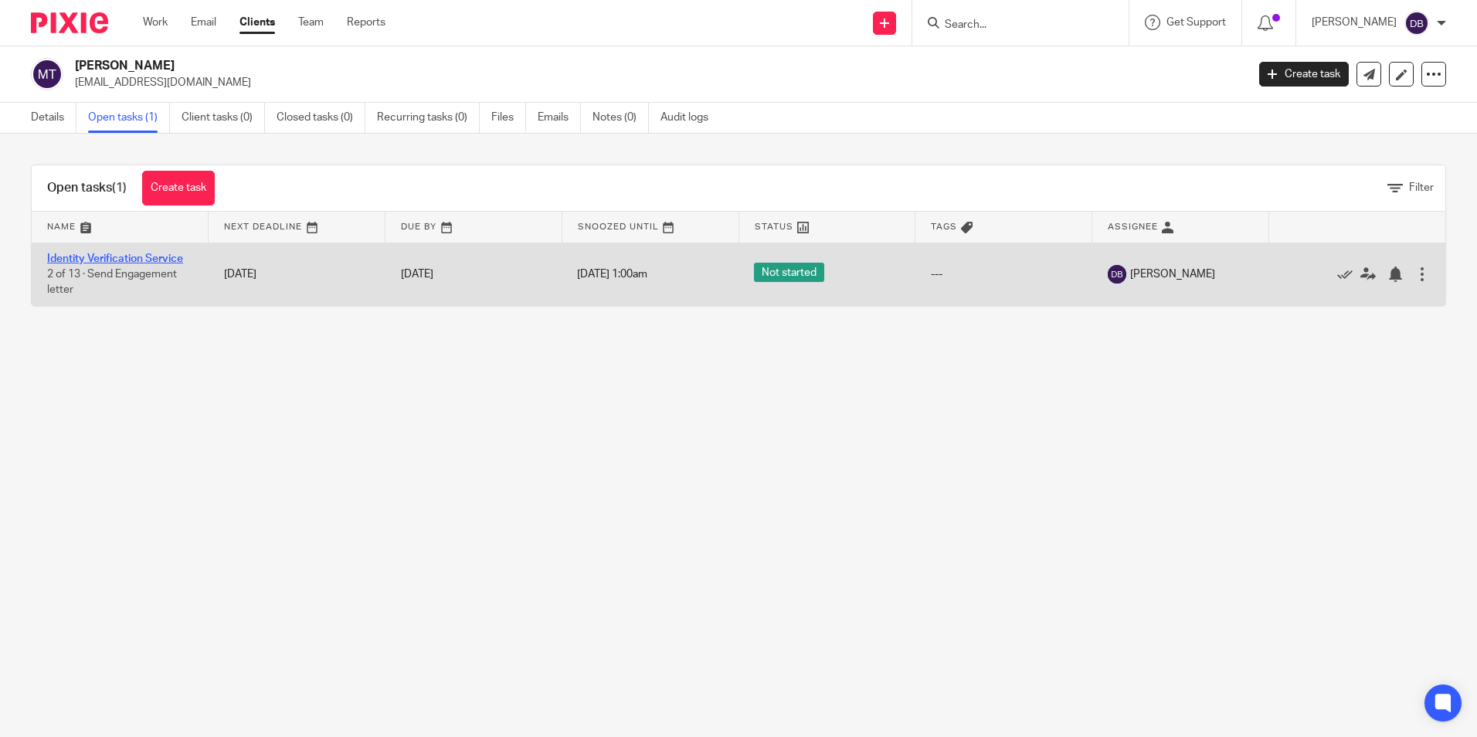
click at [121, 260] on link "Identity Verification Service" at bounding box center [115, 258] width 136 height 11
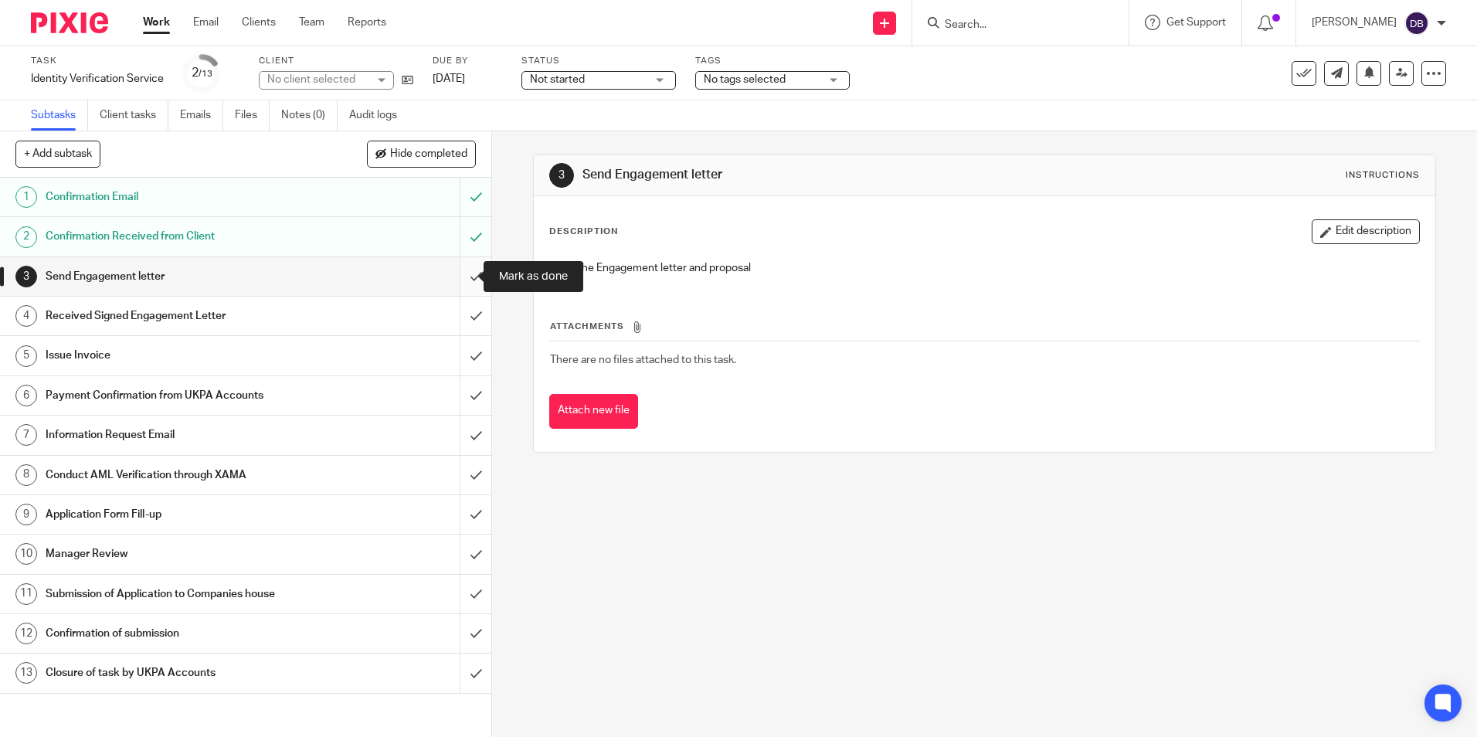
click at [456, 277] on input "submit" at bounding box center [245, 276] width 491 height 39
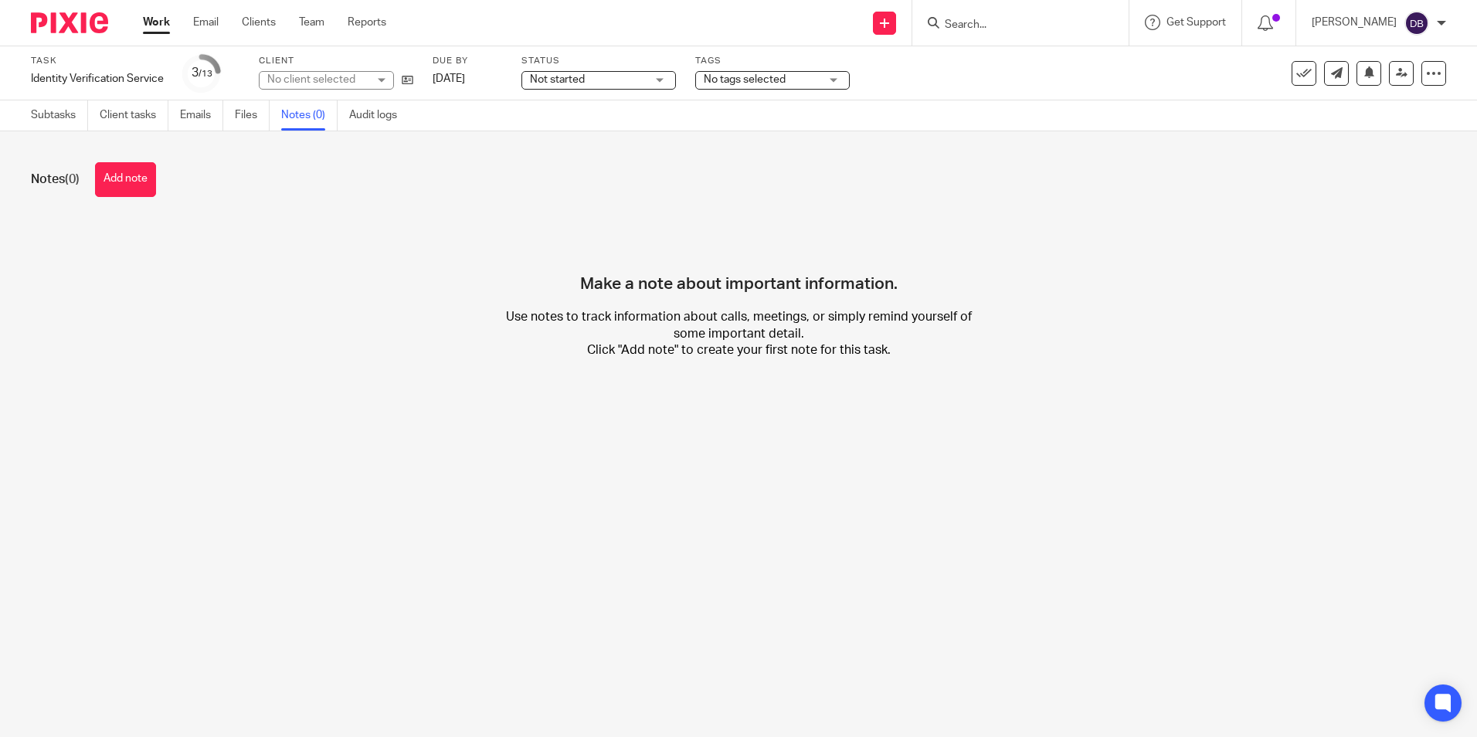
click at [151, 167] on button "Add note" at bounding box center [125, 179] width 61 height 35
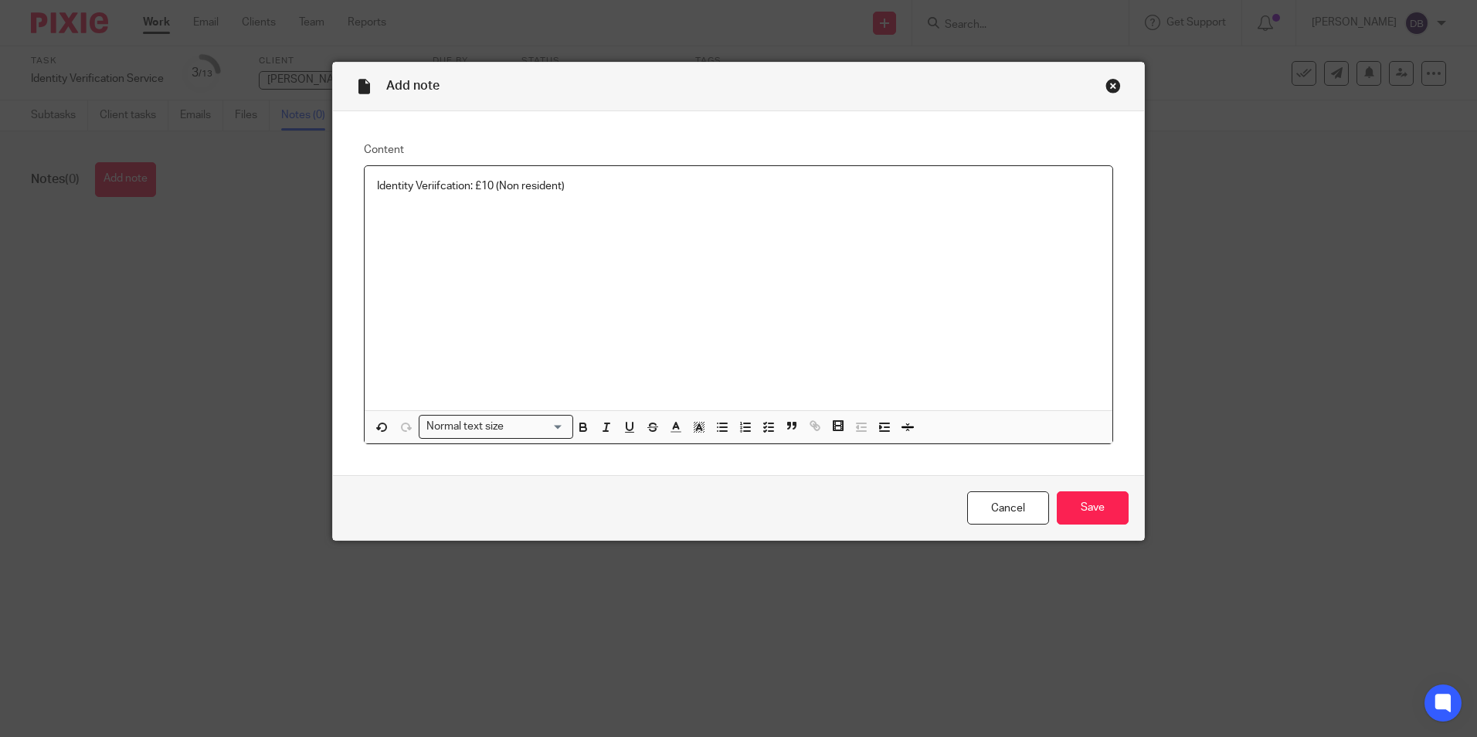
click at [455, 189] on p "Identity Veriifcation: £10 (Non resident)" at bounding box center [738, 185] width 723 height 15
click at [1128, 519] on div "Cancel Save" at bounding box center [738, 507] width 811 height 65
click at [1114, 511] on input "Save" at bounding box center [1093, 507] width 72 height 33
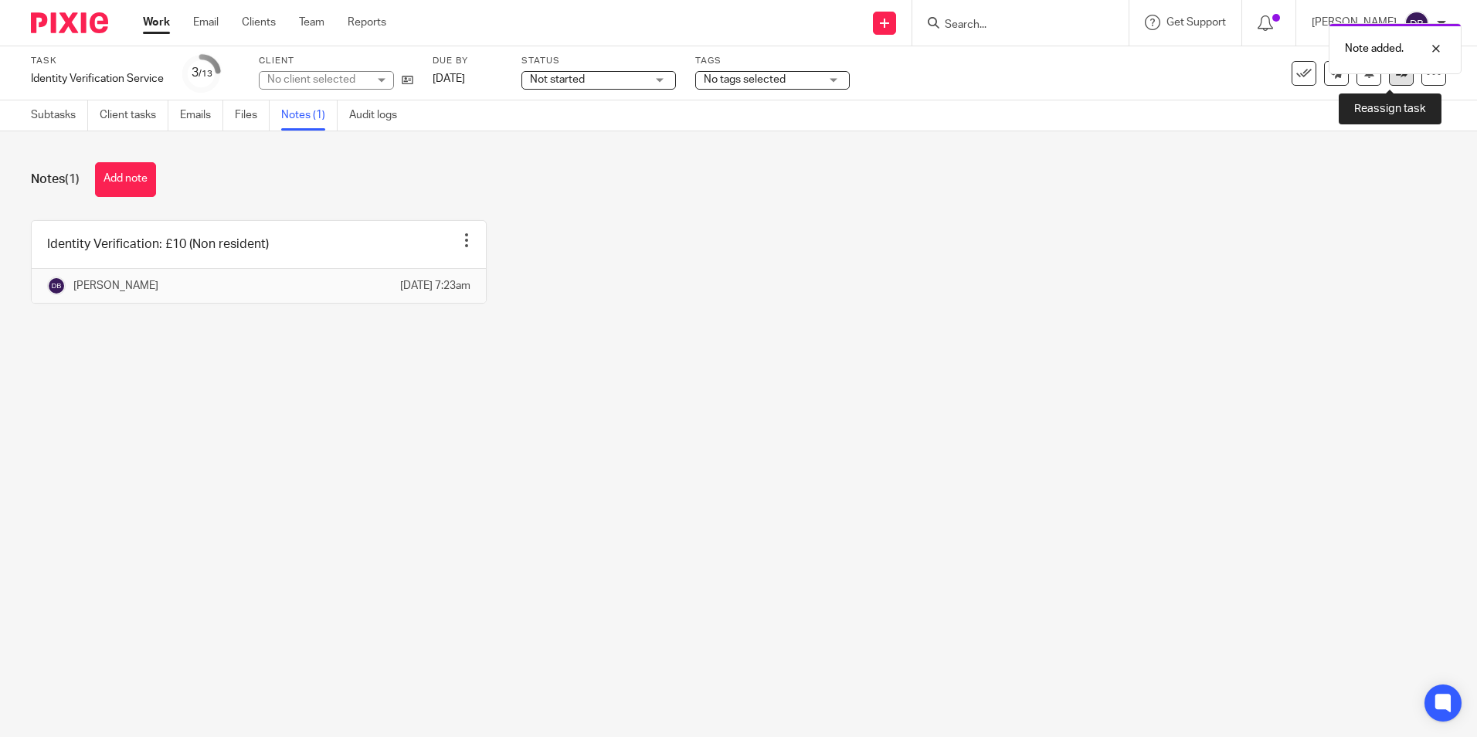
click at [1390, 80] on link at bounding box center [1401, 73] width 25 height 25
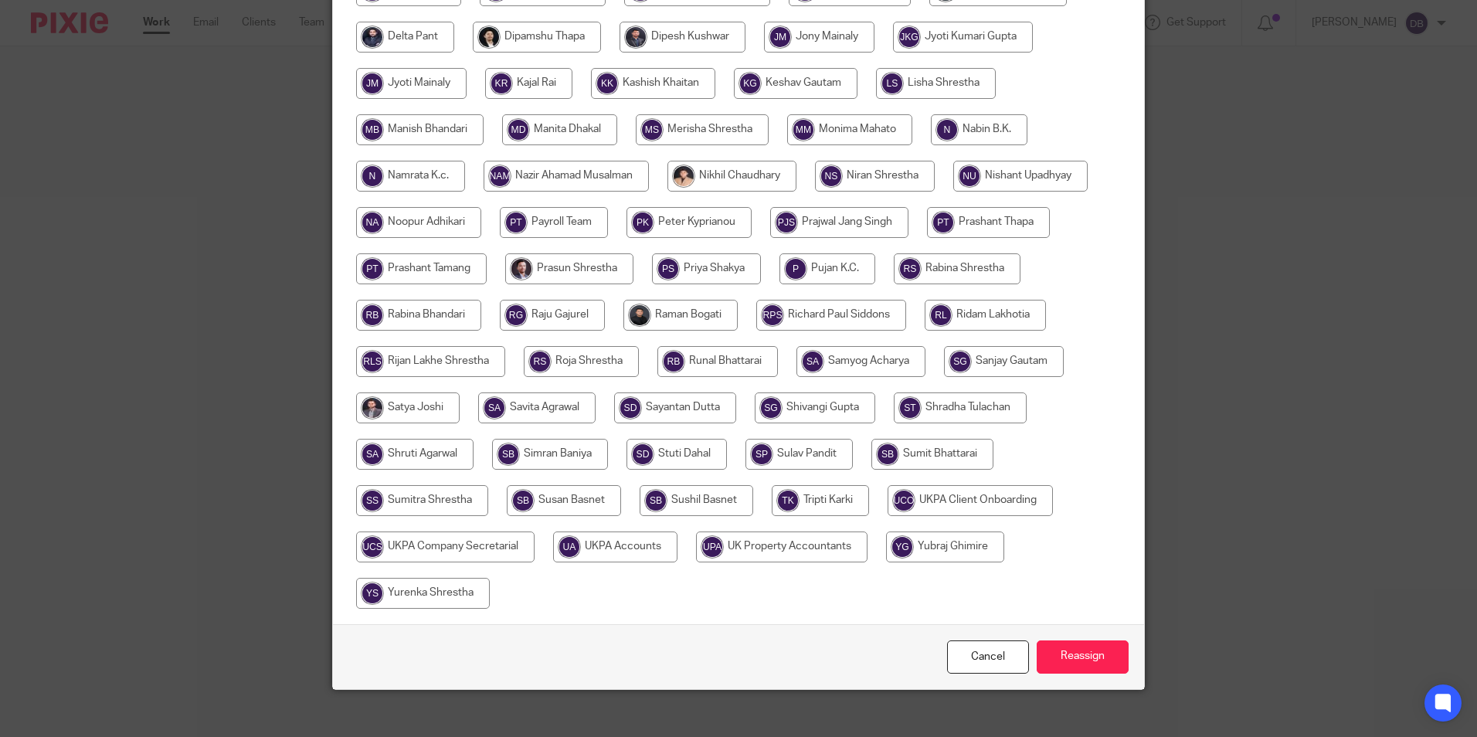
scroll to position [459, 0]
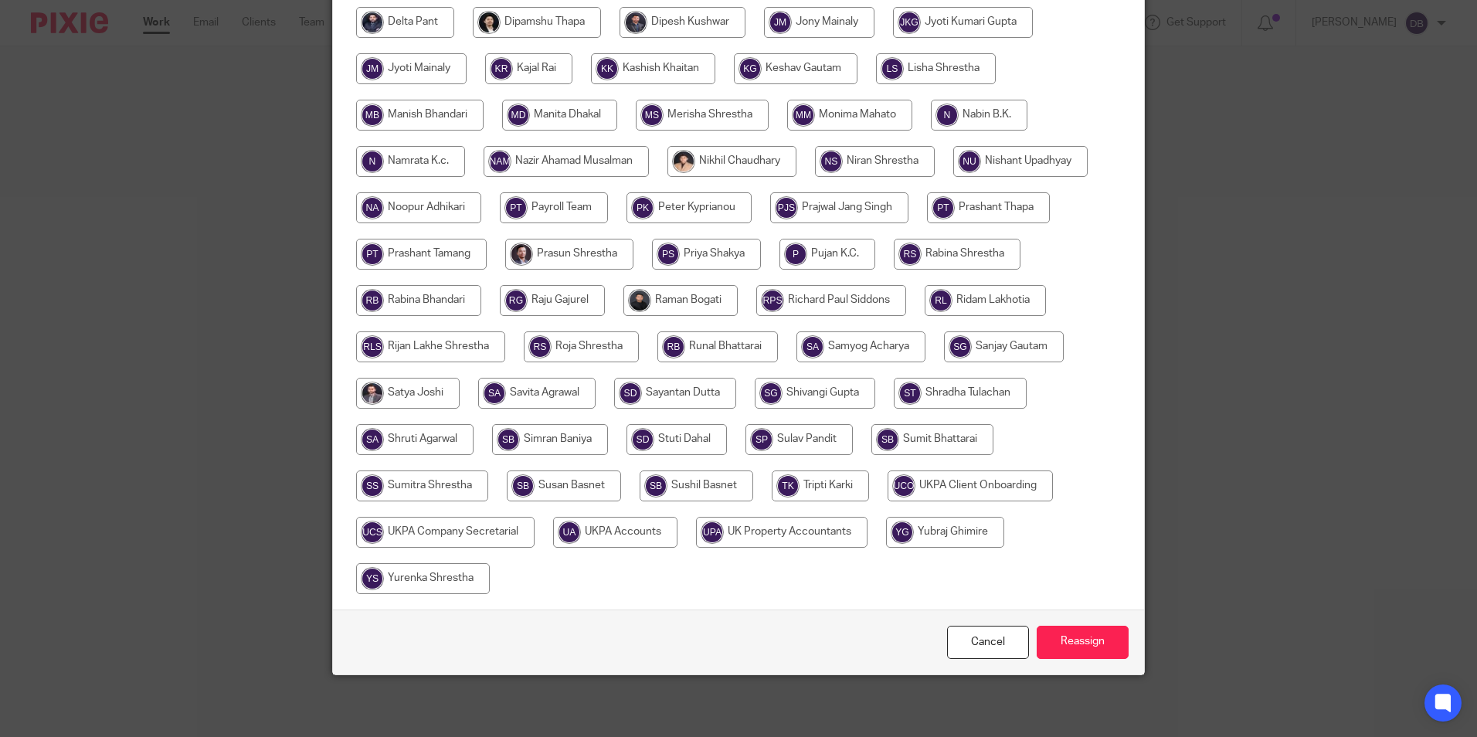
click at [634, 537] on input "radio" at bounding box center [615, 532] width 124 height 31
radio input "true"
click at [1099, 647] on input "Reassign" at bounding box center [1083, 642] width 92 height 33
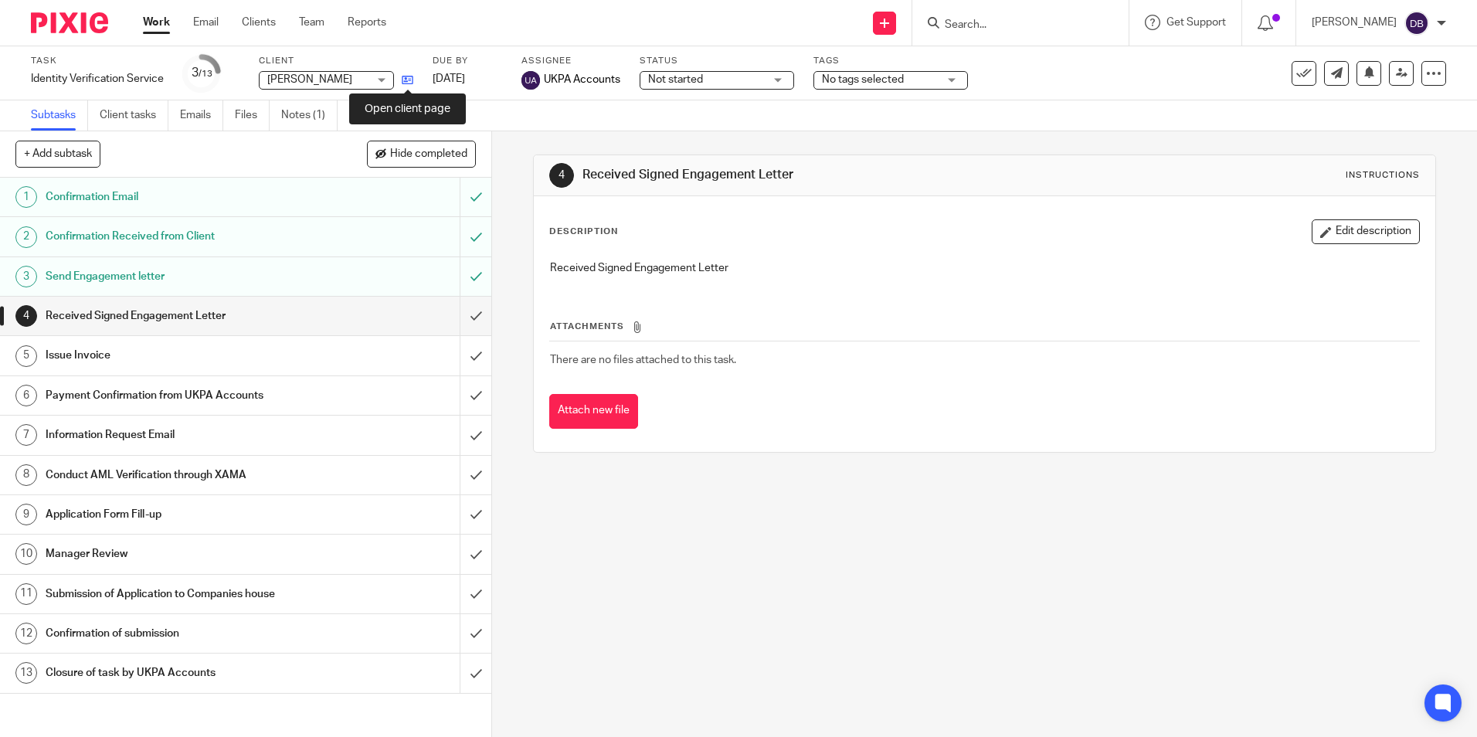
click at [403, 82] on icon at bounding box center [408, 80] width 12 height 12
click at [957, 20] on input "Search" at bounding box center [1012, 26] width 139 height 14
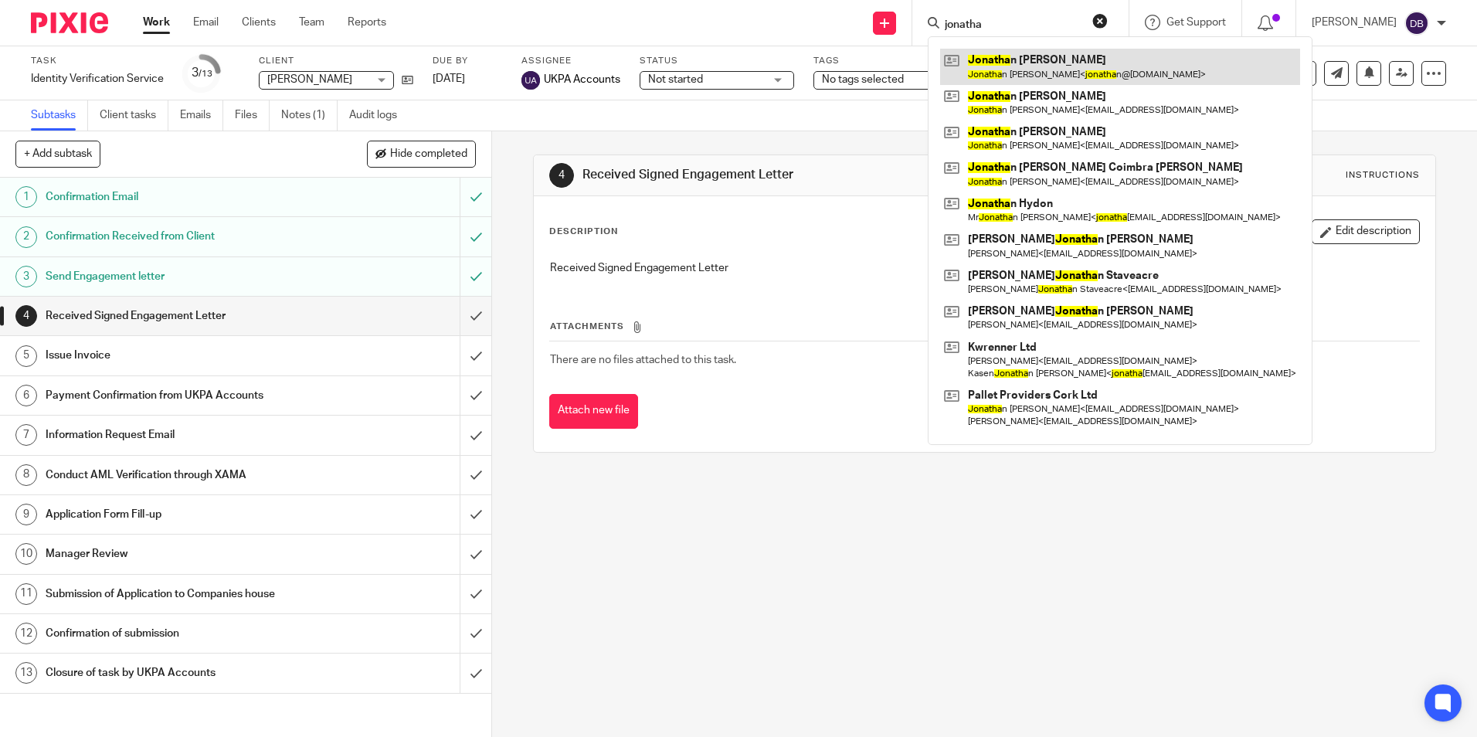
type input "jonatha"
click at [1042, 64] on link at bounding box center [1120, 67] width 360 height 36
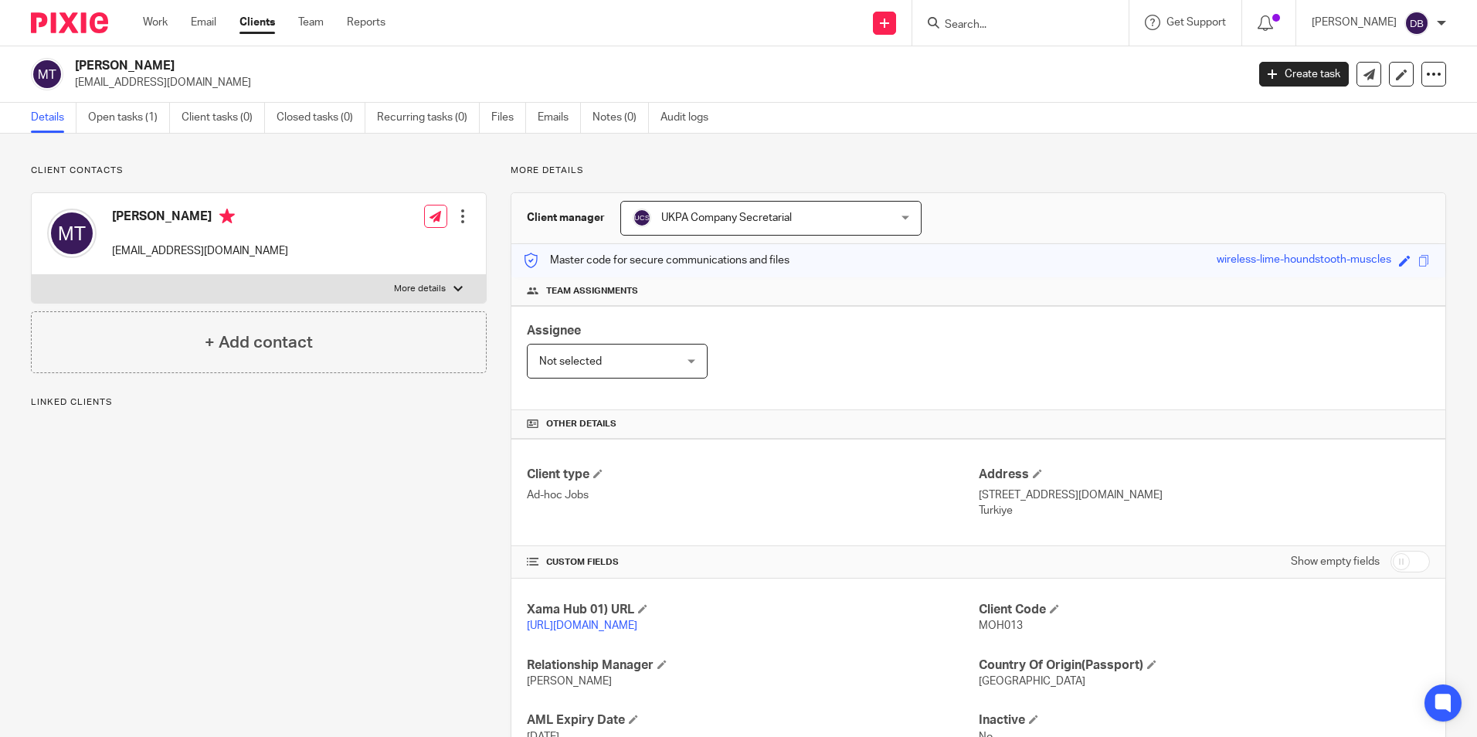
scroll to position [134, 0]
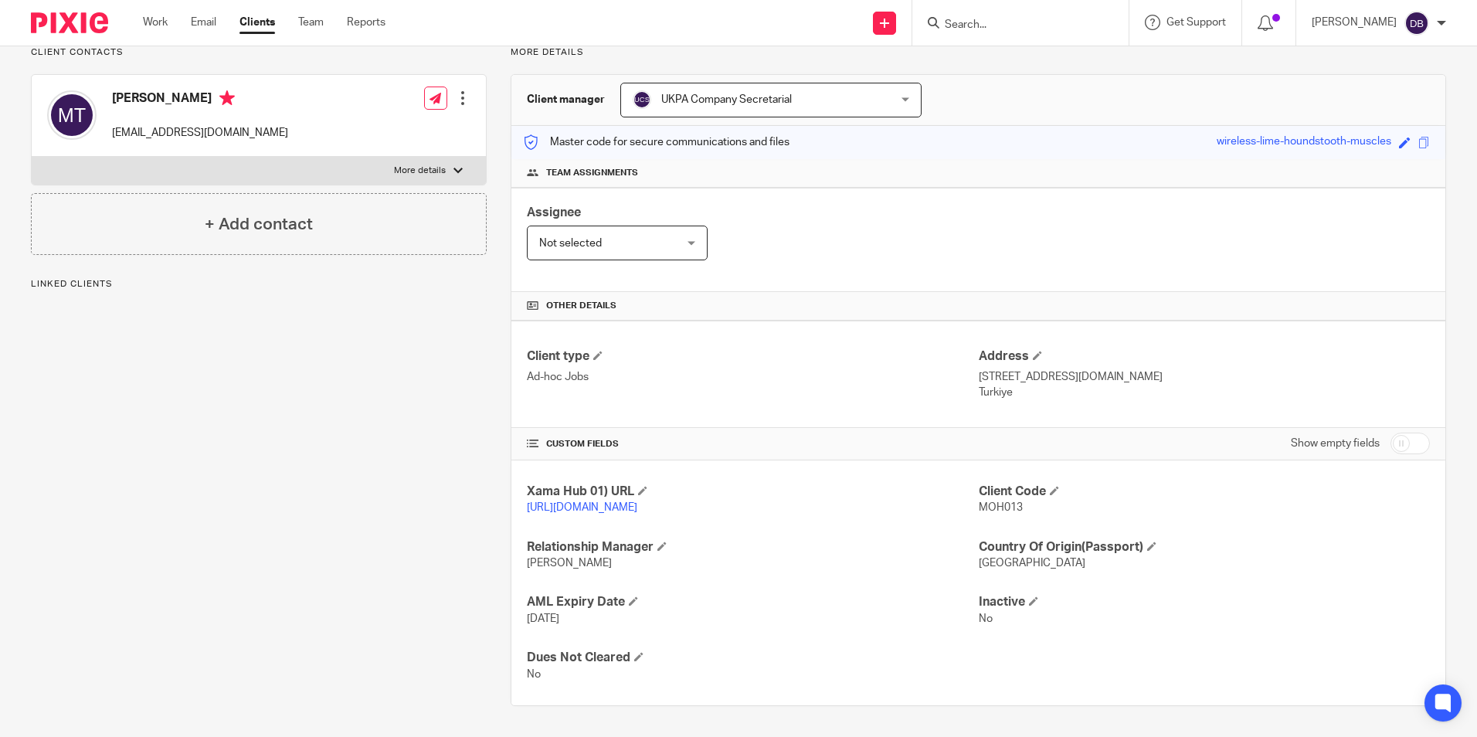
click at [1391, 433] on input "checkbox" at bounding box center [1410, 444] width 39 height 22
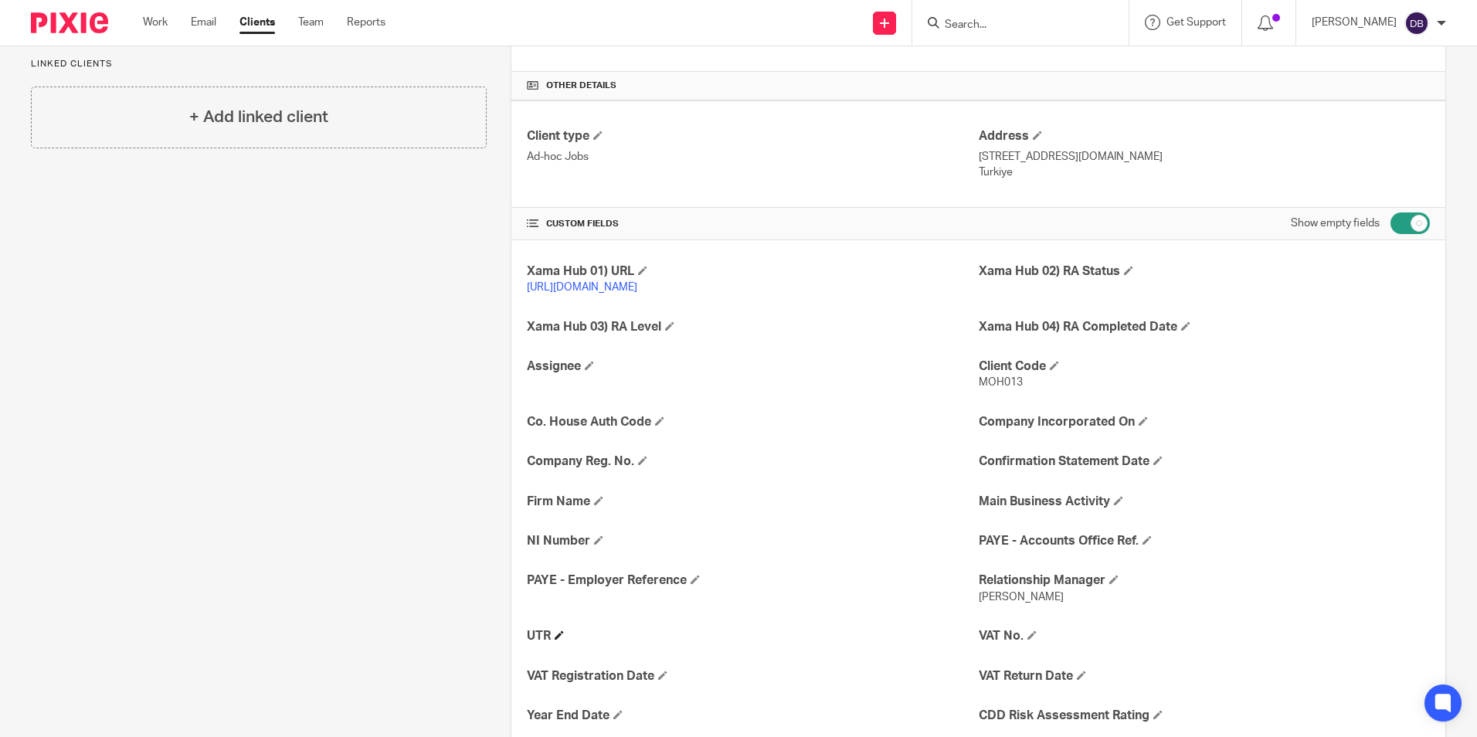
scroll to position [309, 0]
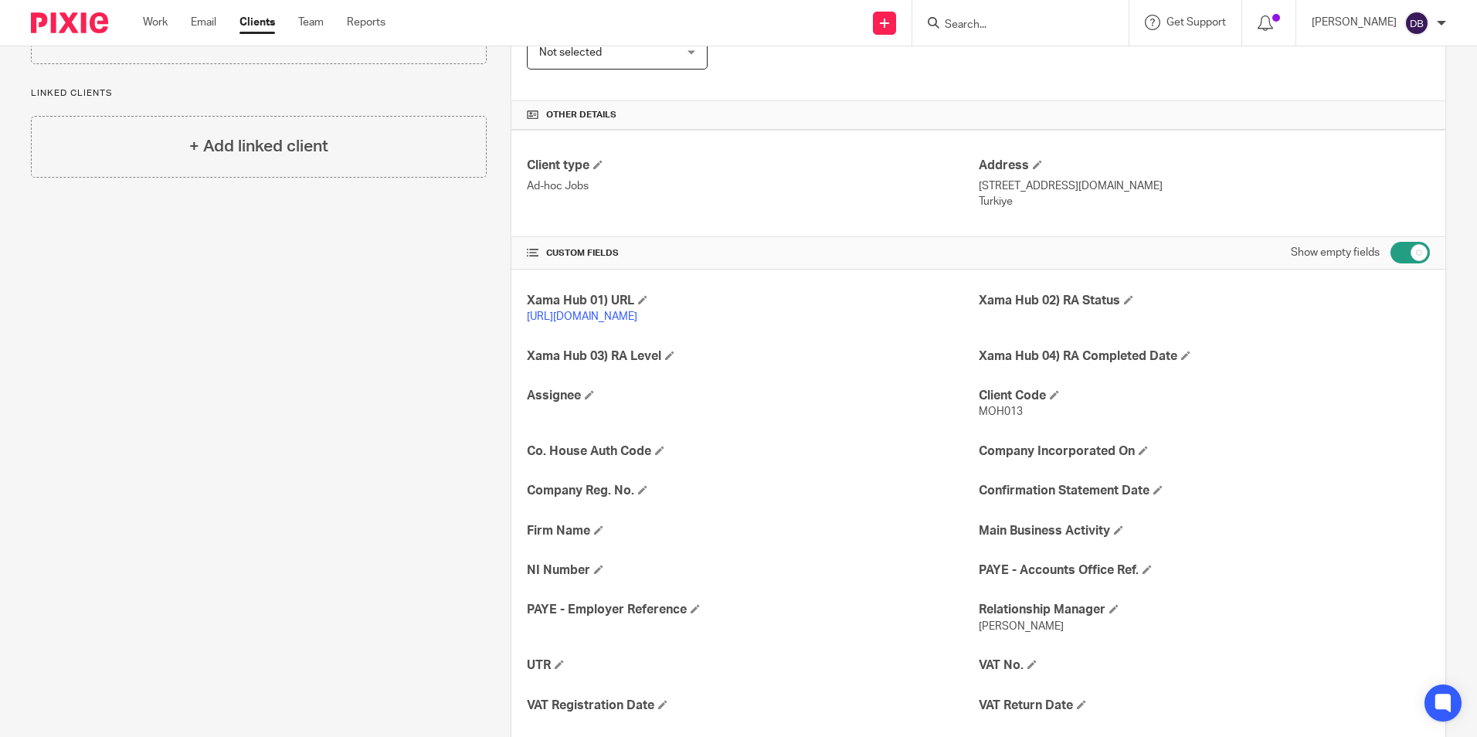
click at [1392, 260] on input "checkbox" at bounding box center [1410, 253] width 39 height 22
checkbox input "false"
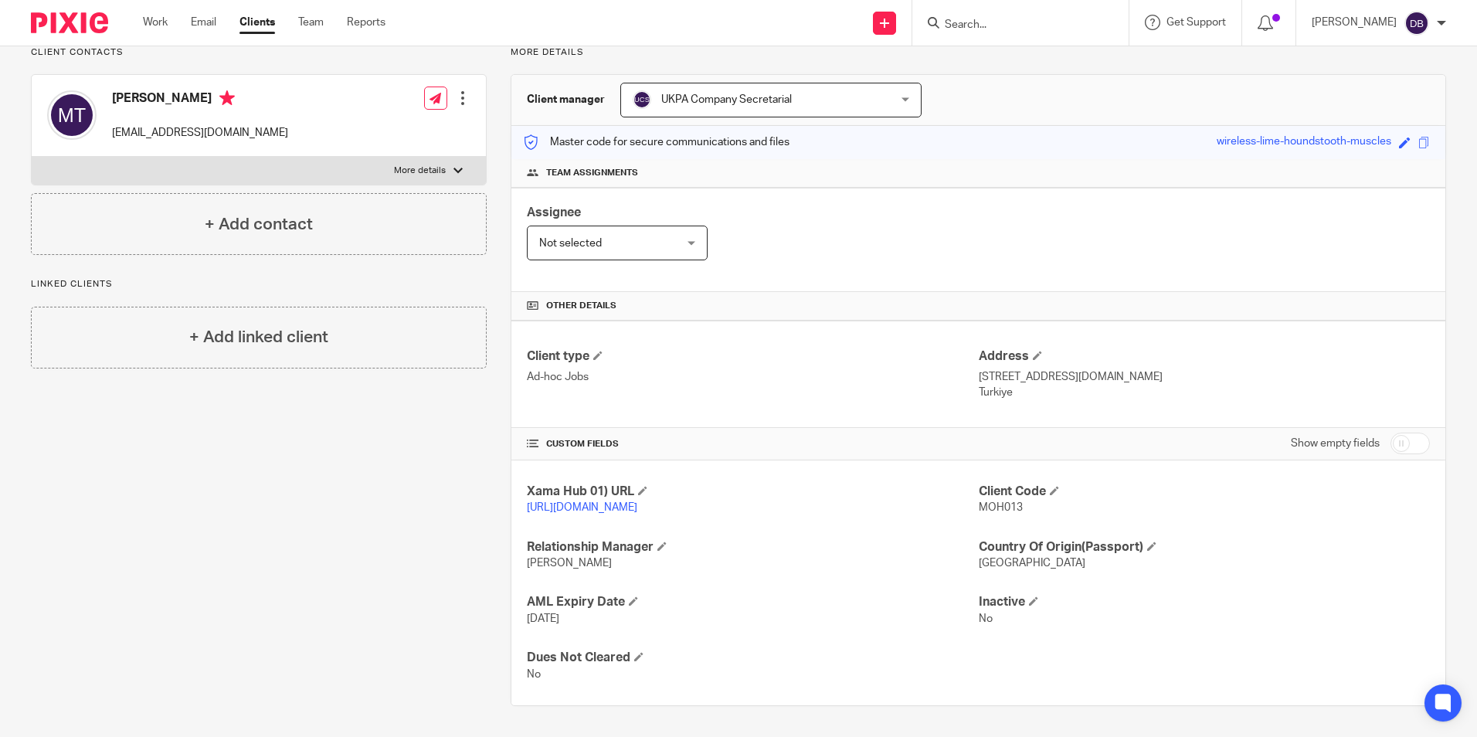
scroll to position [134, 0]
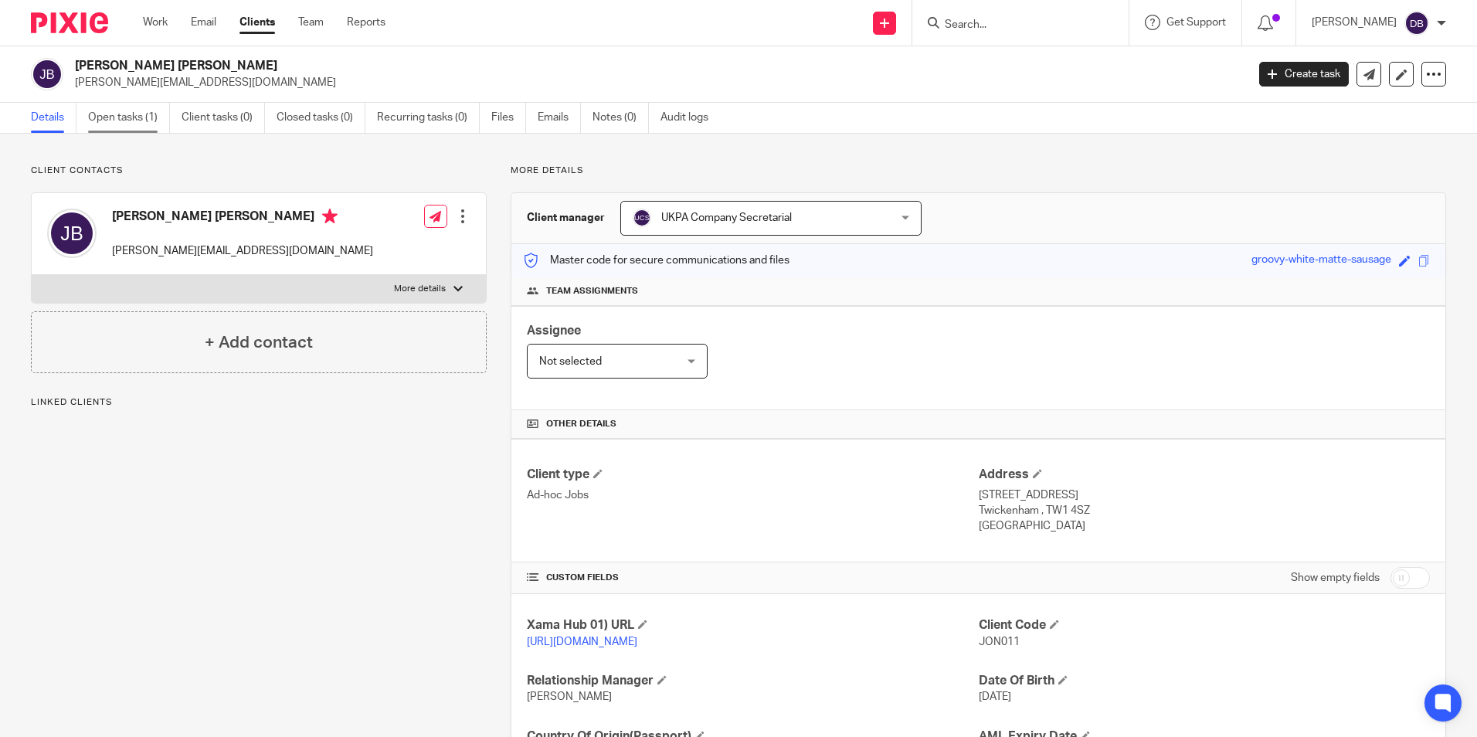
click at [126, 113] on link "Open tasks (1)" at bounding box center [129, 118] width 82 height 30
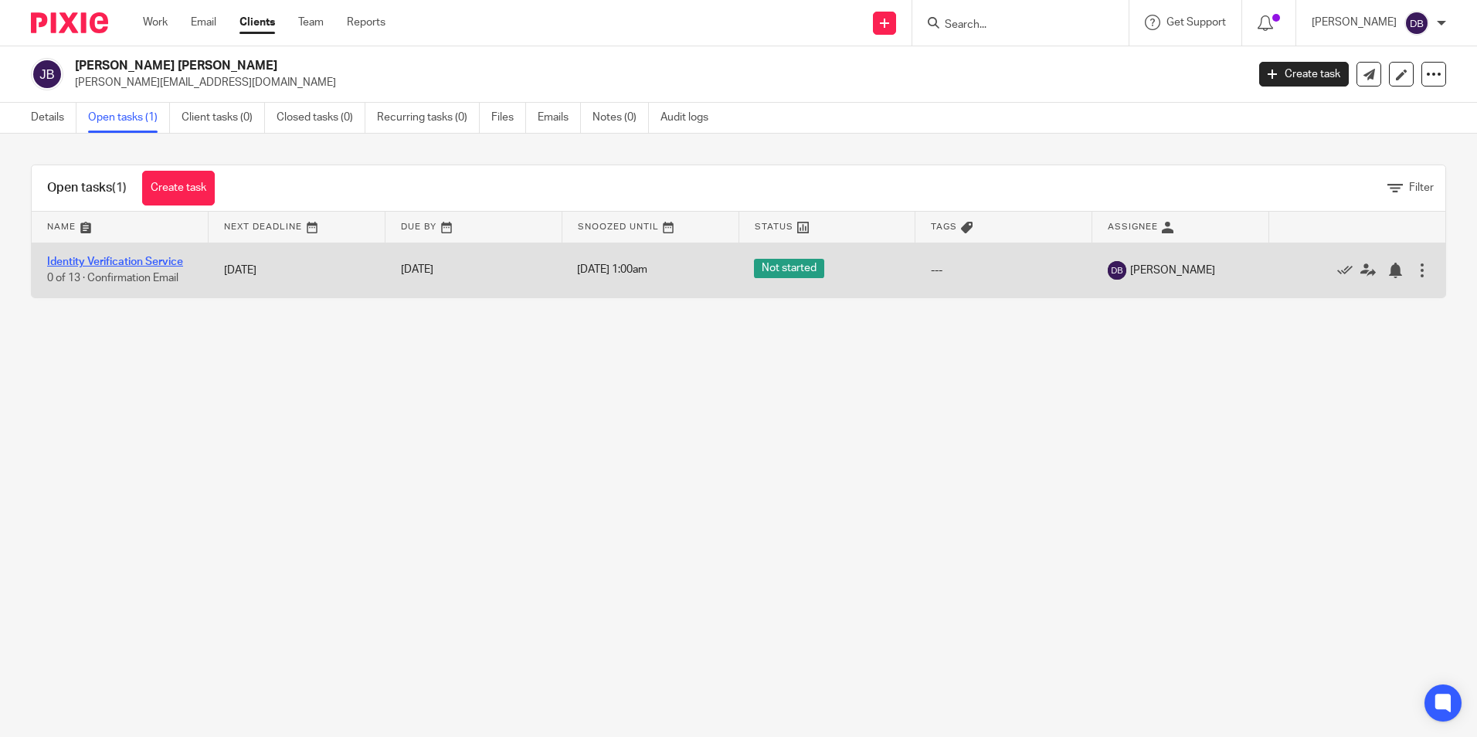
drag, startPoint x: 97, startPoint y: 253, endPoint x: 97, endPoint y: 262, distance: 9.3
click at [97, 253] on td "Identity Verification Service 0 of 13 · Confirmation Email" at bounding box center [120, 270] width 177 height 55
click at [97, 263] on link "Identity Verification Service" at bounding box center [115, 262] width 136 height 11
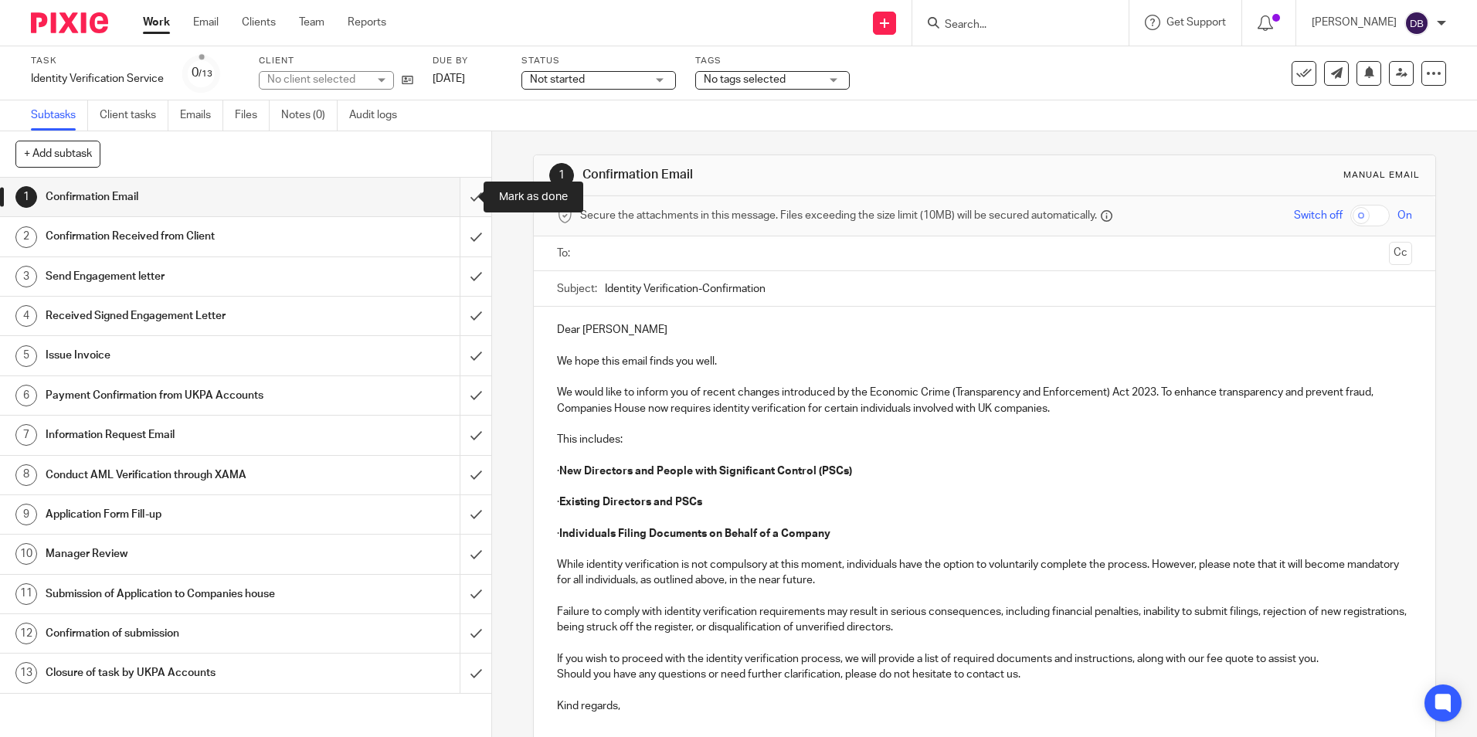
click at [459, 197] on input "submit" at bounding box center [245, 197] width 491 height 39
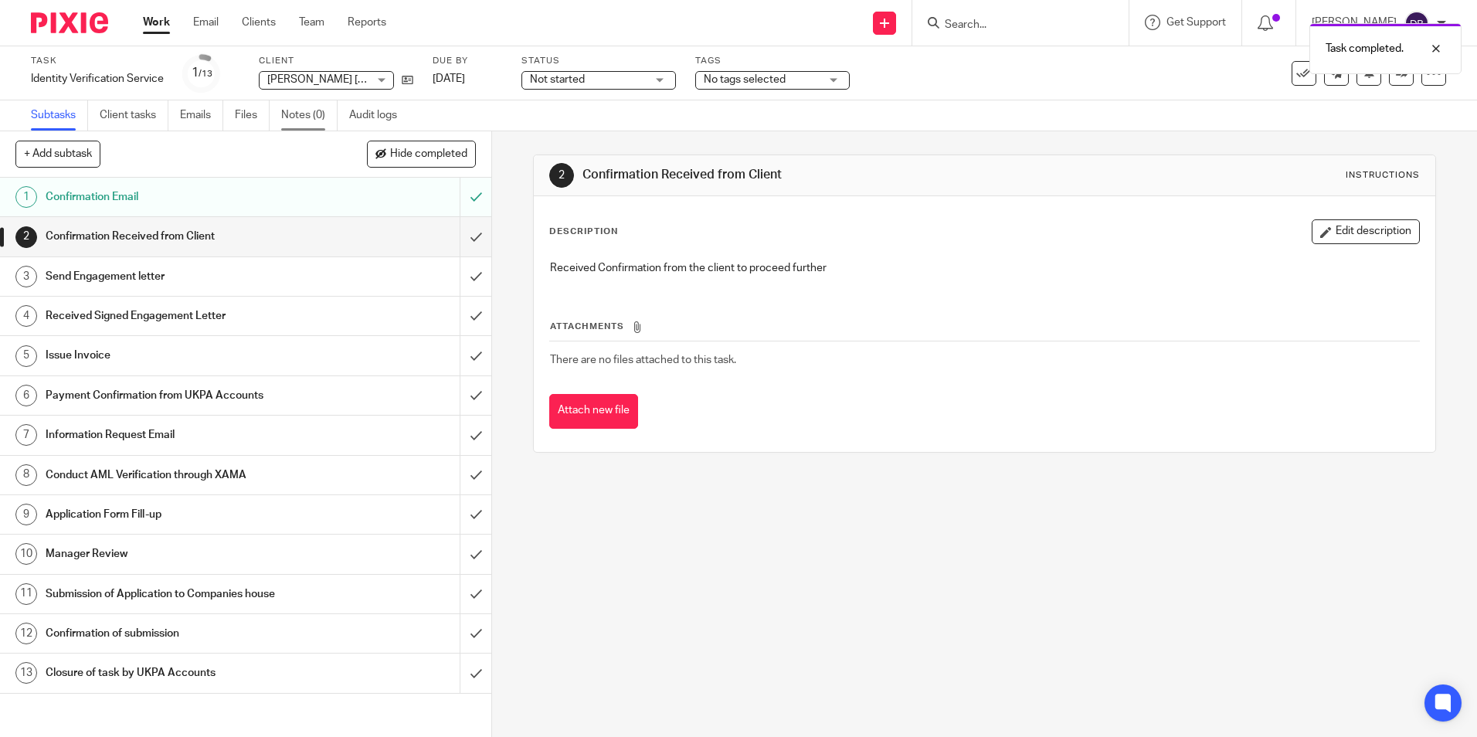
click at [318, 114] on link "Notes (0)" at bounding box center [309, 115] width 56 height 30
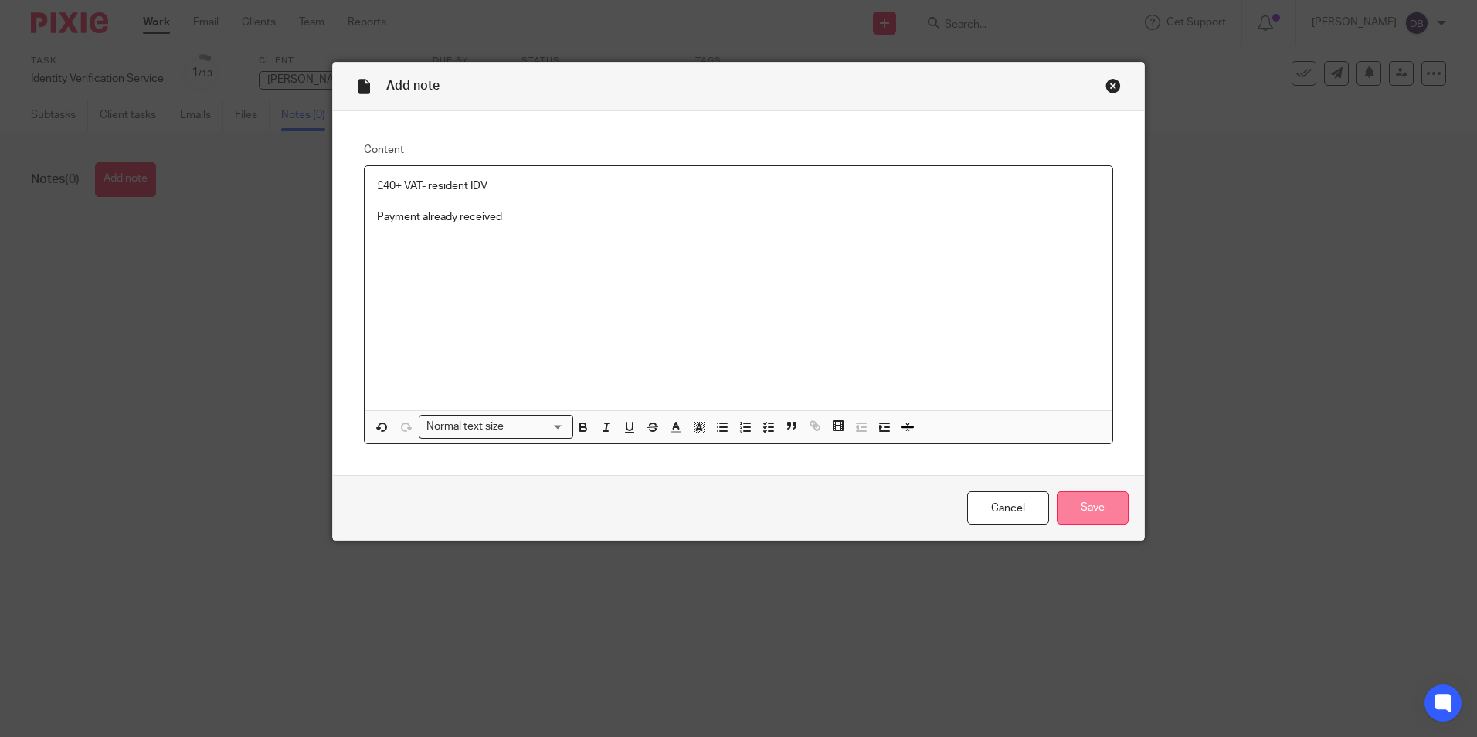
click at [1114, 511] on input "Save" at bounding box center [1093, 507] width 72 height 33
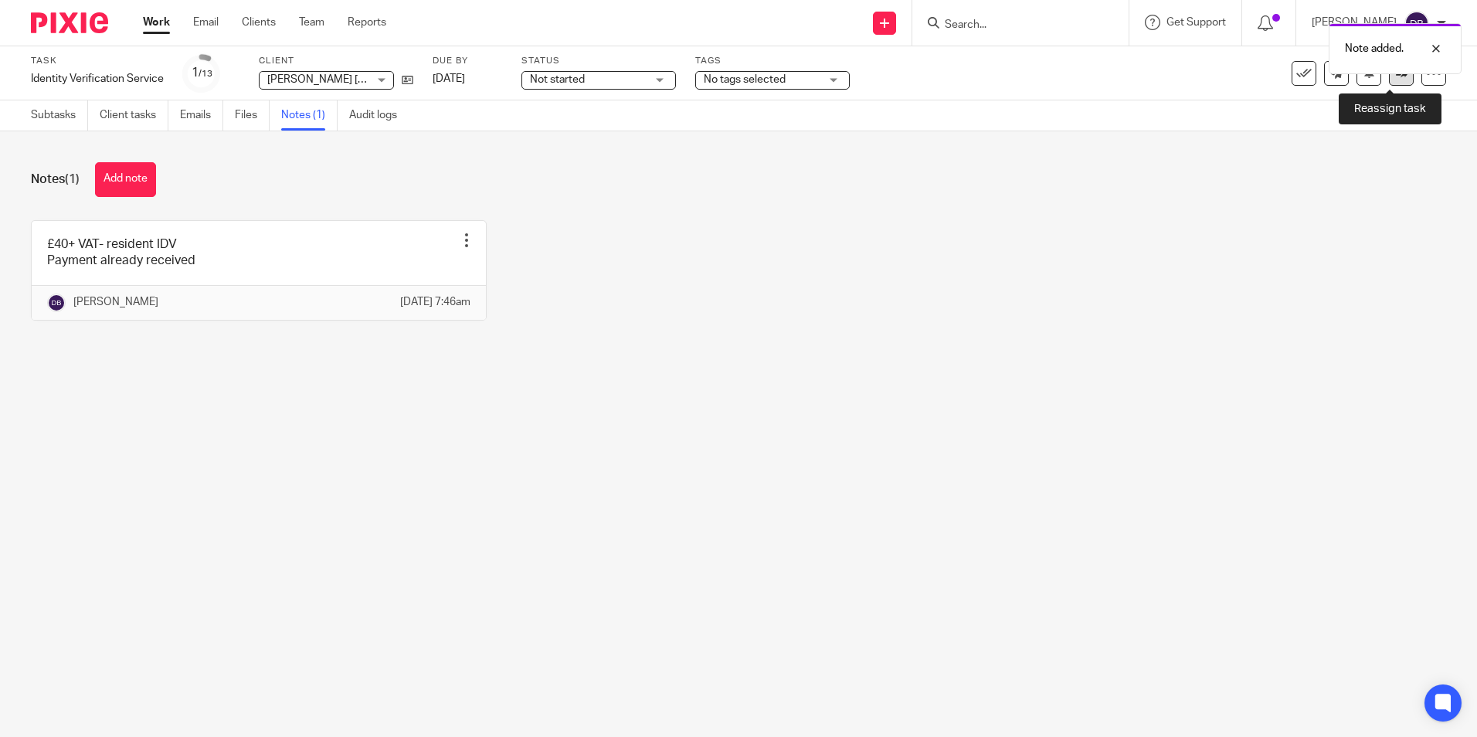
click at [1389, 84] on link at bounding box center [1401, 73] width 25 height 25
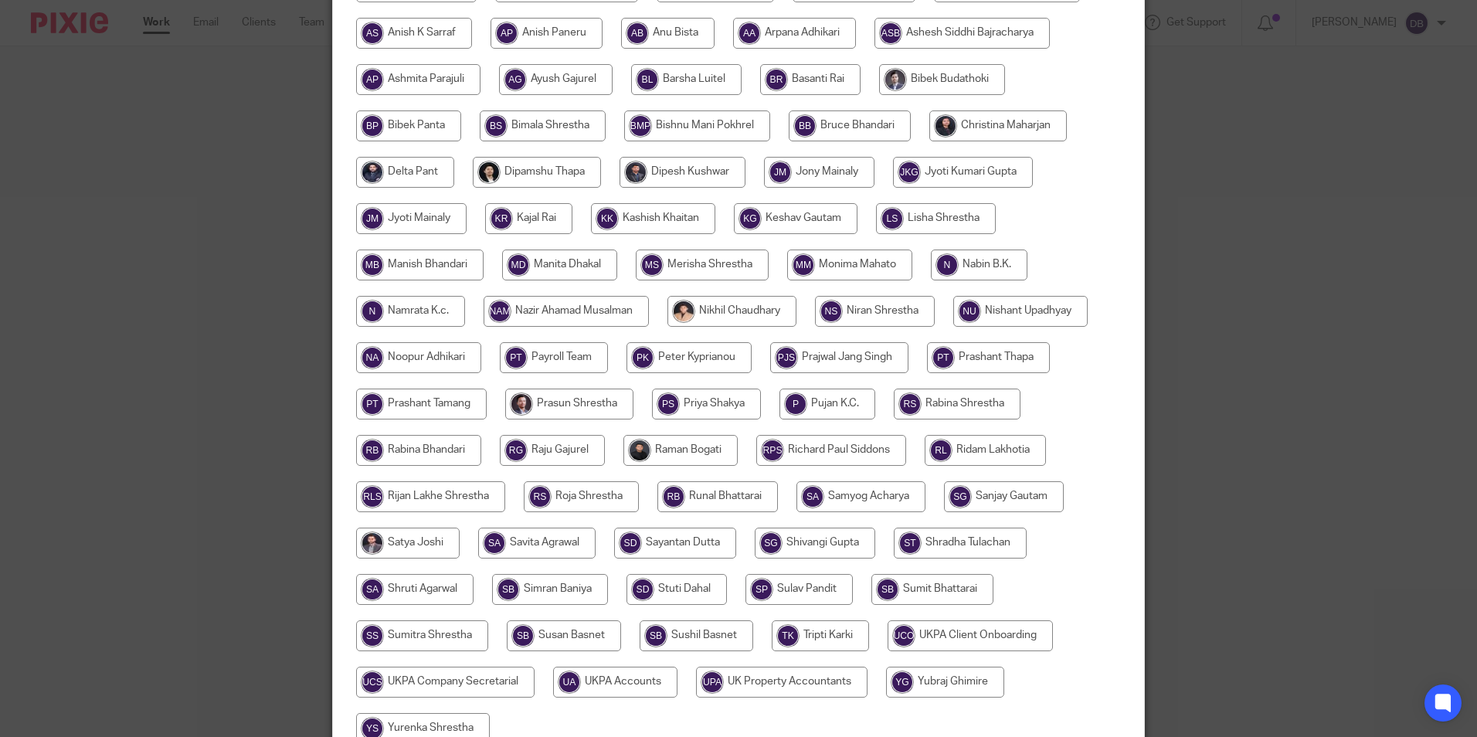
drag, startPoint x: 666, startPoint y: 680, endPoint x: 686, endPoint y: 686, distance: 21.0
click at [665, 680] on input "radio" at bounding box center [615, 682] width 124 height 31
radio input "true"
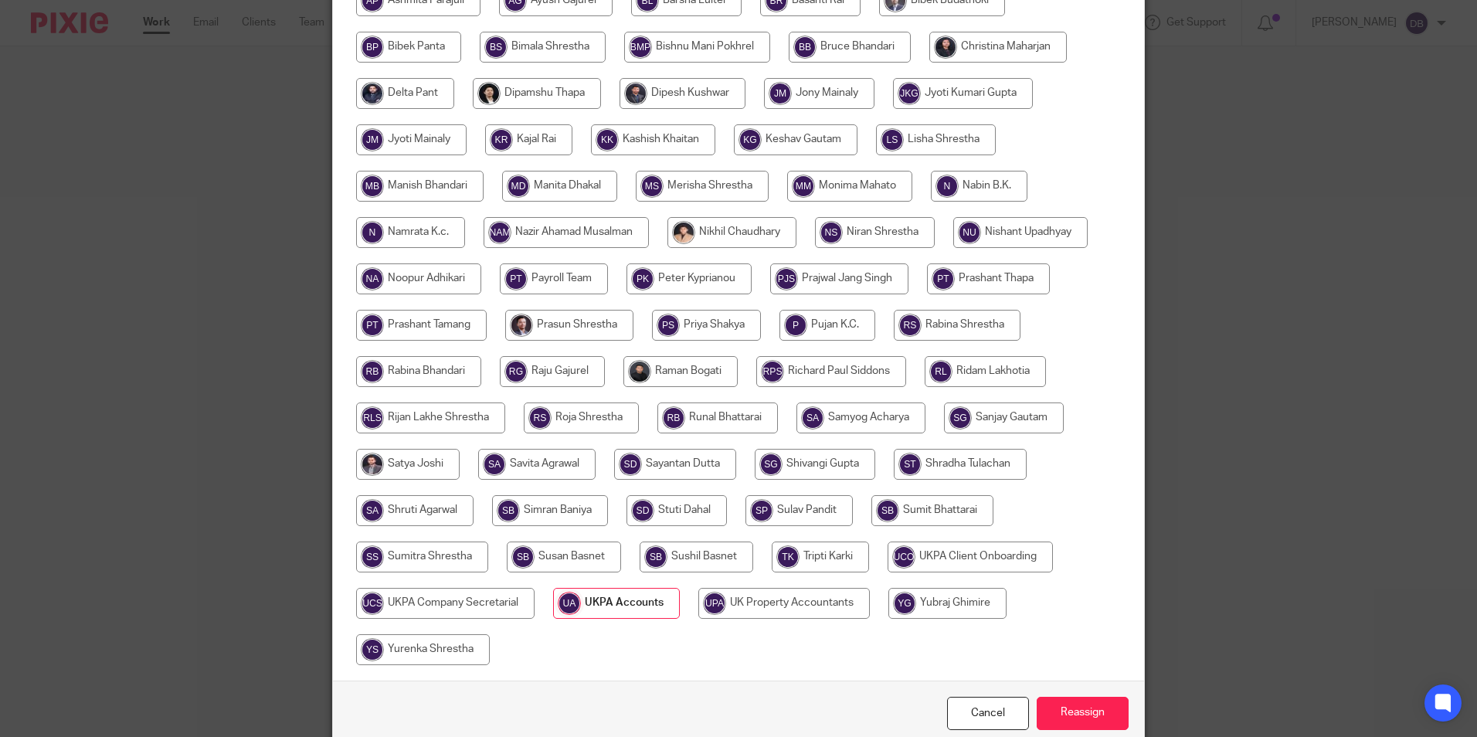
scroll to position [459, 0]
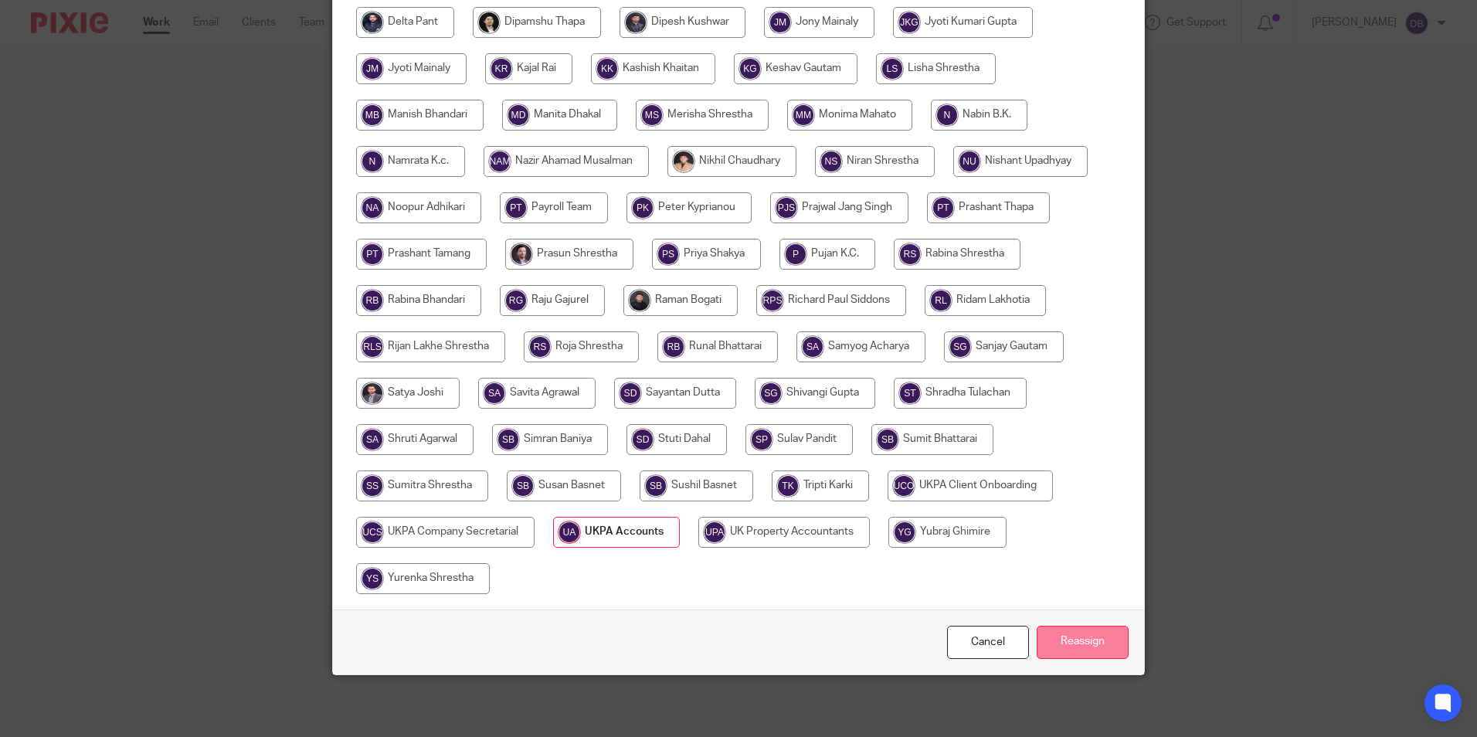
click at [1080, 631] on input "Reassign" at bounding box center [1083, 642] width 92 height 33
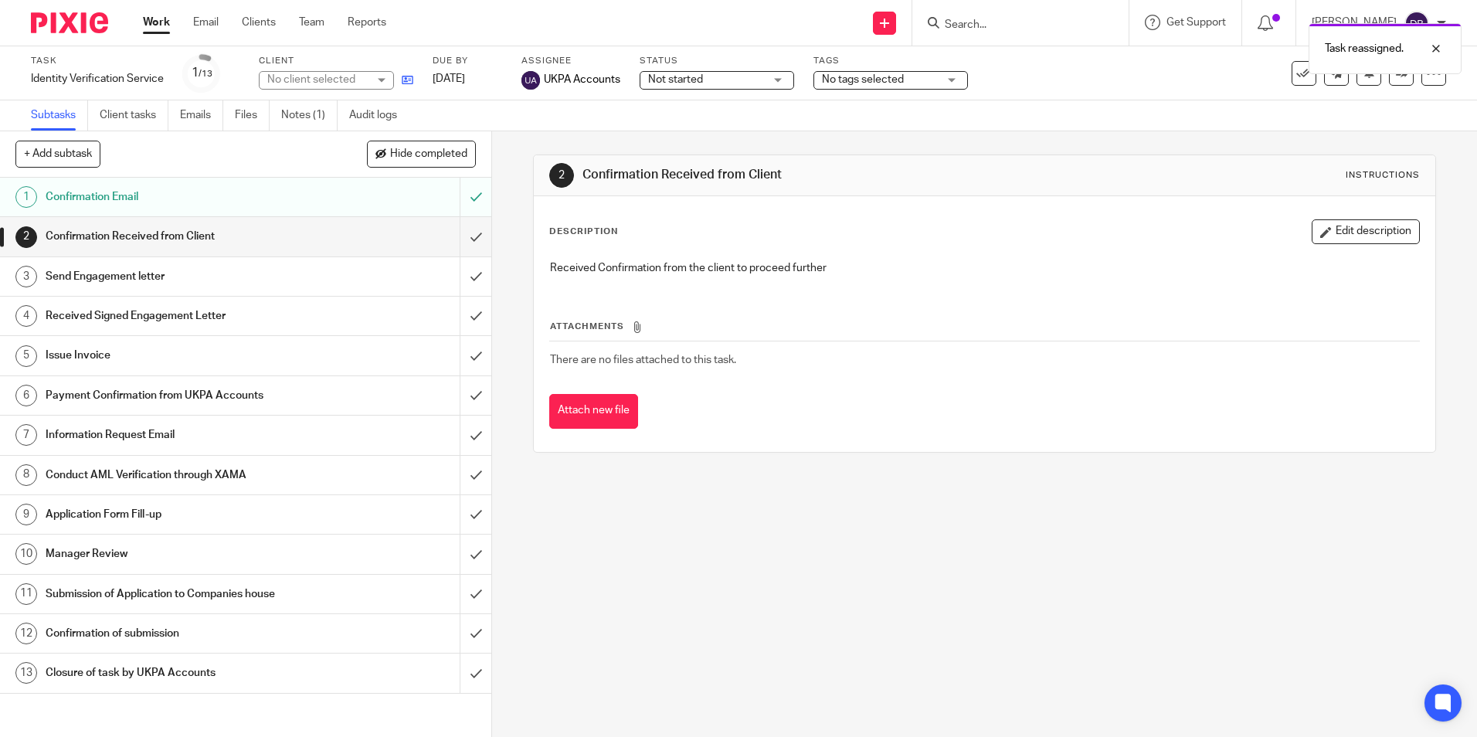
click at [400, 83] on link at bounding box center [403, 79] width 19 height 15
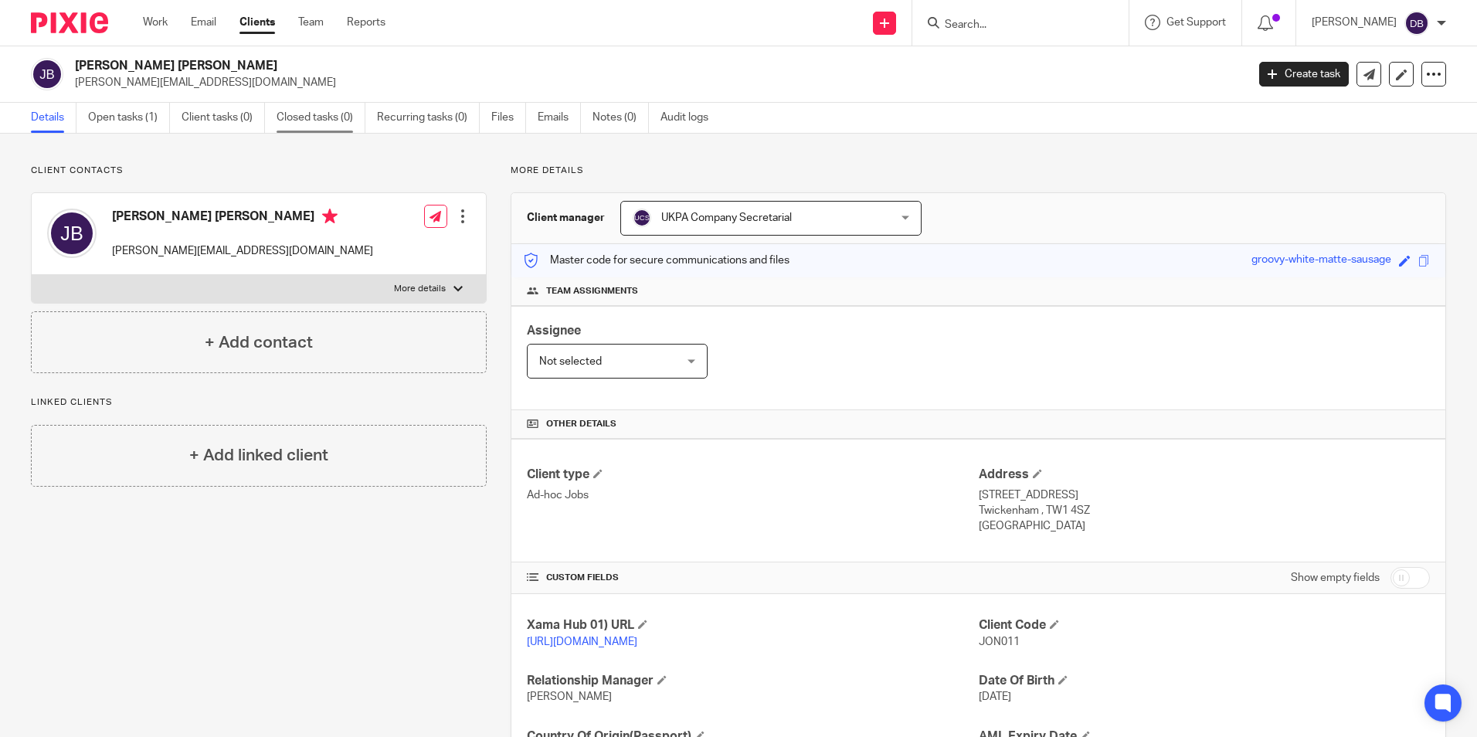
drag, startPoint x: 144, startPoint y: 113, endPoint x: 304, endPoint y: 132, distance: 161.9
click at [144, 113] on link "Open tasks (1)" at bounding box center [129, 118] width 82 height 30
